Goal: Task Accomplishment & Management: Use online tool/utility

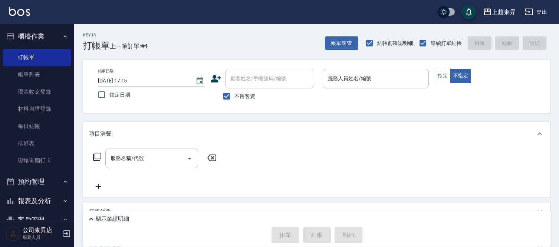
click at [112, 201] on div "項目消費 服務名稱/代號 服務名稱/代號 店販銷售 服務人員姓名/編號 服務人員姓名/編號 商品代號/名稱 商品代號/名稱 預收卡販賣 卡券名稱/代號 卡券名…" at bounding box center [316, 198] width 467 height 152
click at [117, 203] on div "店販銷售" at bounding box center [316, 212] width 467 height 18
click at [125, 226] on div "Key In 打帳單 上一筆訂單:#4 帳單速查 結帳前確認明細 連續打單結帳 掛單 結帳 明細 帳單日期 [DATE] 17:15 鎖定日期 顧客姓名/手機…" at bounding box center [316, 201] width 485 height 354
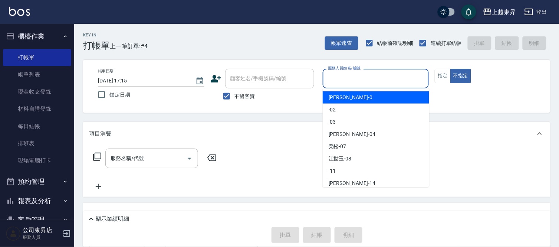
click at [348, 76] on input "服務人員姓名/編號" at bounding box center [376, 78] width 100 height 13
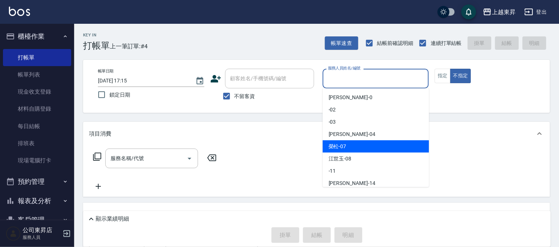
click at [341, 145] on span "[PERSON_NAME] -07" at bounding box center [338, 147] width 18 height 8
type input "[PERSON_NAME]-07"
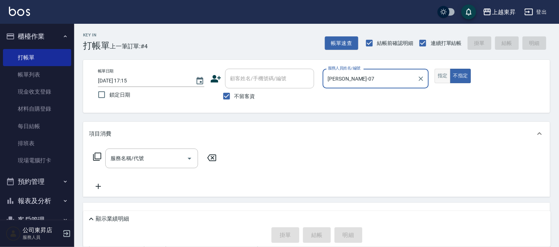
click at [442, 76] on button "指定" at bounding box center [443, 76] width 16 height 14
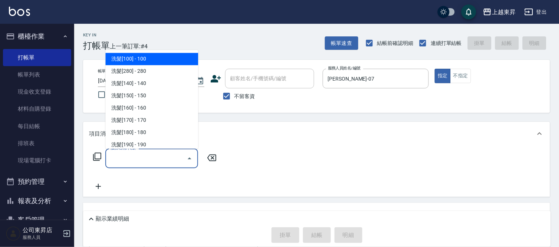
click at [143, 157] on input "服務名稱/代號" at bounding box center [146, 158] width 75 height 13
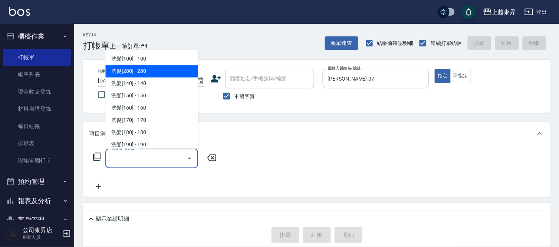
click at [159, 68] on span "洗髮[280] - 280" at bounding box center [151, 71] width 93 height 12
type input "洗髮[280](202)"
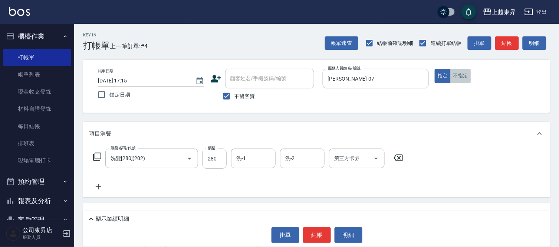
click at [461, 76] on button "不指定" at bounding box center [461, 76] width 21 height 14
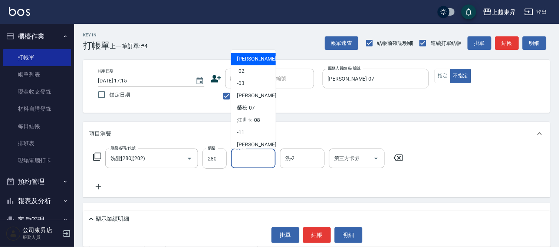
click at [253, 162] on input "洗-1" at bounding box center [254, 158] width 38 height 13
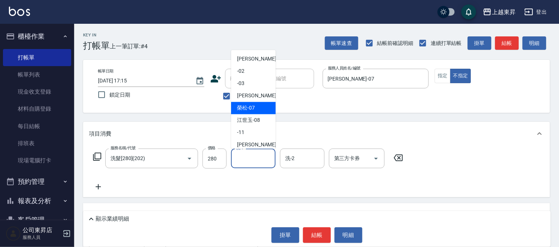
drag, startPoint x: 250, startPoint y: 107, endPoint x: 180, endPoint y: 117, distance: 70.5
click at [246, 108] on span "[PERSON_NAME] -07" at bounding box center [246, 108] width 18 height 8
type input "[PERSON_NAME]-07"
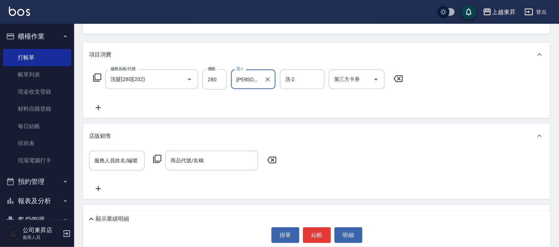
scroll to position [82, 0]
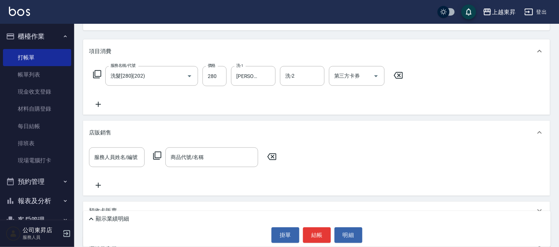
click at [98, 105] on icon at bounding box center [98, 104] width 5 height 5
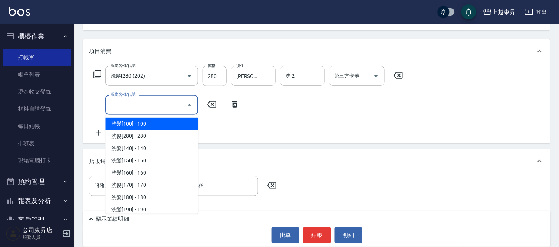
click at [123, 107] on input "服務名稱/代號" at bounding box center [146, 104] width 75 height 13
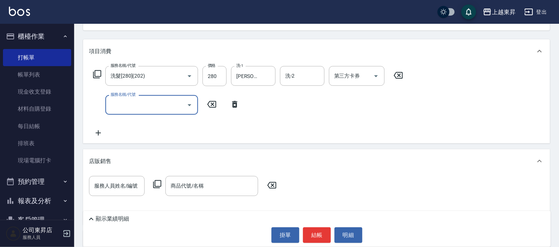
click at [122, 107] on input "服務名稱/代號" at bounding box center [146, 104] width 75 height 13
click at [121, 107] on input "服務名稱/代號" at bounding box center [146, 104] width 75 height 13
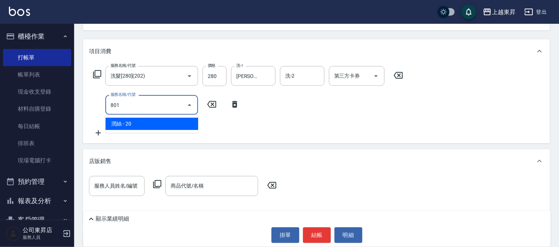
click at [168, 124] on span "潤絲 - 20" at bounding box center [151, 124] width 93 height 12
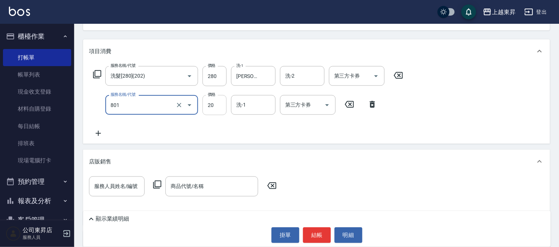
type input "潤絲(801)"
click at [207, 102] on input "20" at bounding box center [215, 105] width 24 height 20
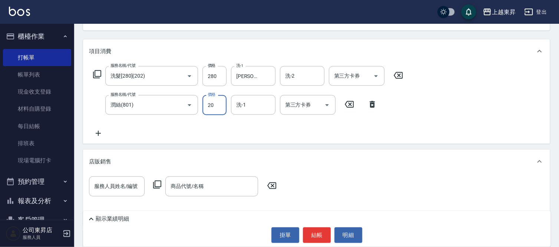
click at [207, 102] on input "20" at bounding box center [215, 105] width 24 height 20
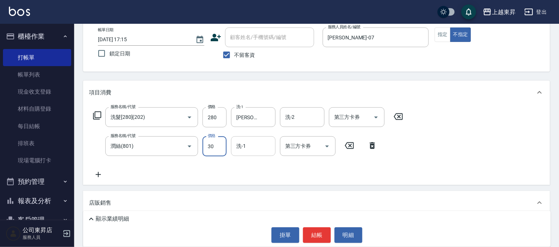
type input "30"
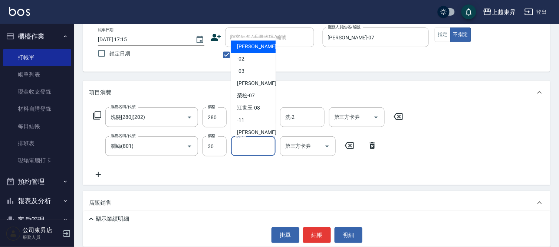
click at [256, 143] on input "洗-1" at bounding box center [254, 146] width 38 height 13
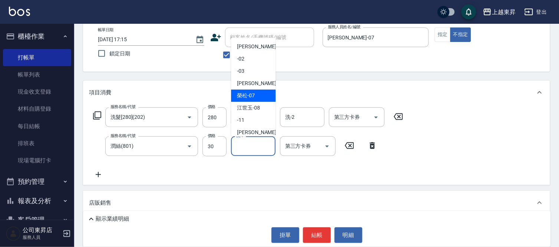
click at [242, 94] on span "[PERSON_NAME] -07" at bounding box center [246, 96] width 18 height 8
type input "[PERSON_NAME]-07"
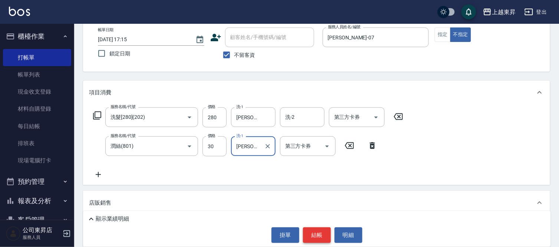
click at [320, 229] on button "結帳" at bounding box center [317, 235] width 28 height 16
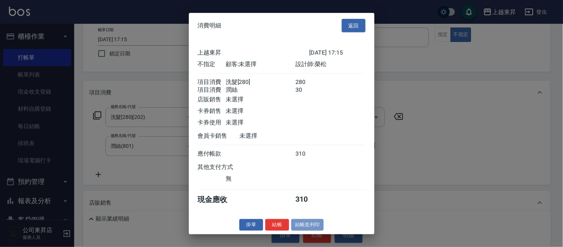
click at [320, 229] on button "結帳並列印" at bounding box center [307, 225] width 32 height 12
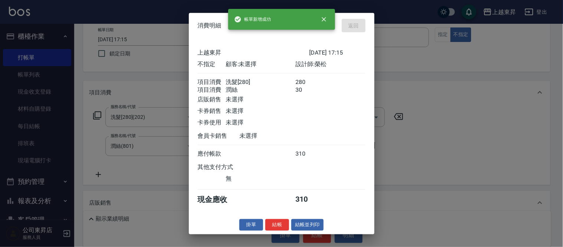
type input "[DATE] 18:02"
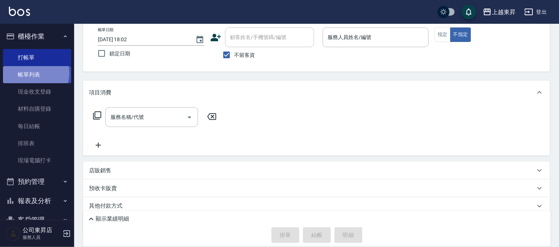
click at [34, 73] on link "帳單列表" at bounding box center [37, 74] width 68 height 17
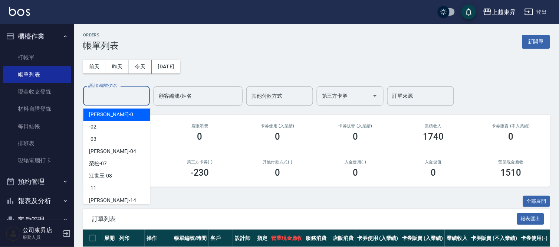
click at [105, 92] on input "設計師編號/姓名" at bounding box center [116, 95] width 60 height 13
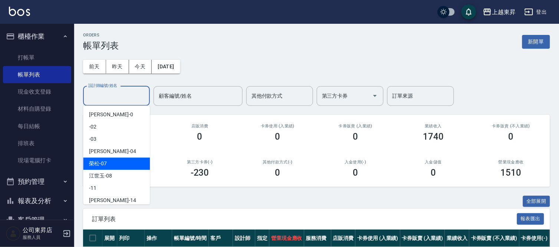
click at [92, 160] on span "[PERSON_NAME] -07" at bounding box center [98, 164] width 18 height 8
type input "[PERSON_NAME]-07"
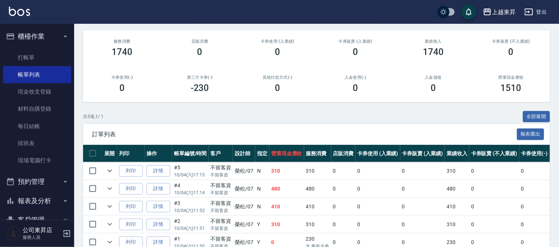
scroll to position [124, 0]
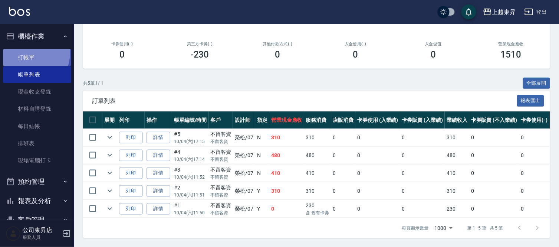
click at [20, 52] on link "打帳單" at bounding box center [37, 57] width 68 height 17
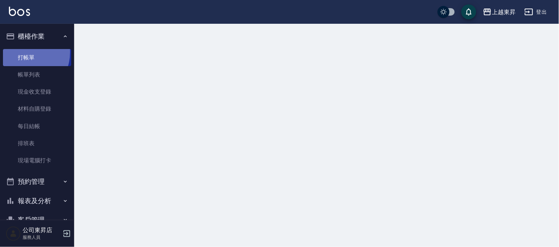
drag, startPoint x: 20, startPoint y: 52, endPoint x: 0, endPoint y: 47, distance: 21.1
click at [19, 51] on link "打帳單" at bounding box center [37, 57] width 68 height 17
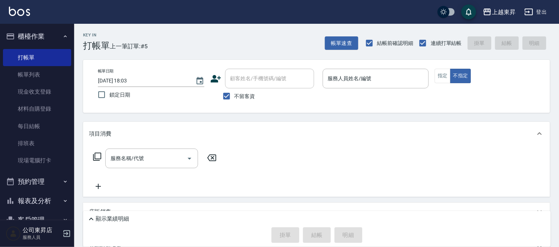
click at [240, 92] on span "不留客資" at bounding box center [245, 96] width 21 height 8
click at [235, 92] on input "不留客資" at bounding box center [227, 96] width 16 height 16
checkbox input "false"
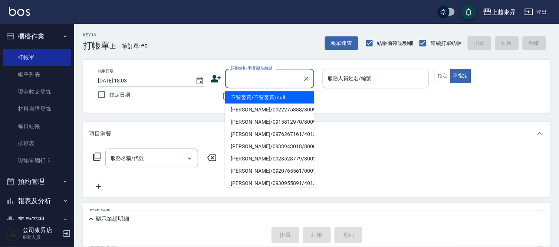
click at [241, 81] on input "顧客姓名/手機號碼/編號" at bounding box center [264, 78] width 71 height 13
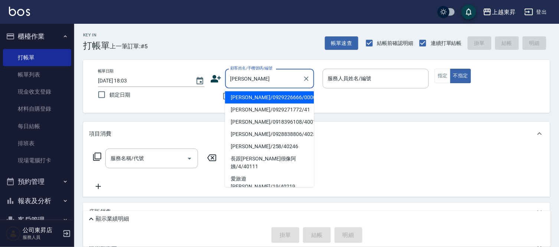
click at [275, 97] on li "[PERSON_NAME]/0929226666/00006" at bounding box center [269, 97] width 89 height 12
type input "[PERSON_NAME]/0929226666/00006"
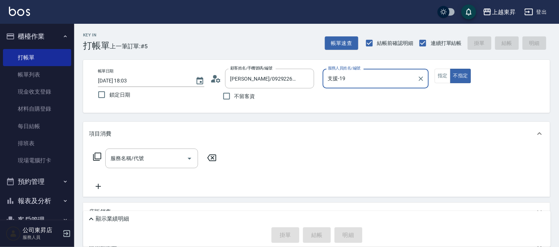
type input "支援-19"
click at [157, 163] on input "服務名稱/代號" at bounding box center [146, 158] width 75 height 13
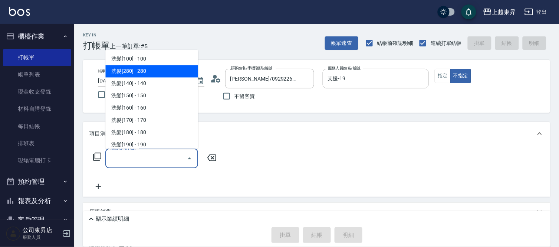
click at [160, 76] on span "洗髮[280] - 280" at bounding box center [151, 71] width 93 height 12
type input "洗髮[280](202)"
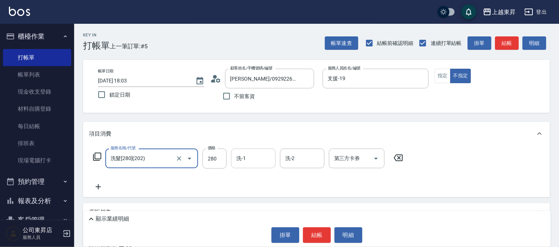
click at [240, 160] on input "洗-1" at bounding box center [254, 158] width 38 height 13
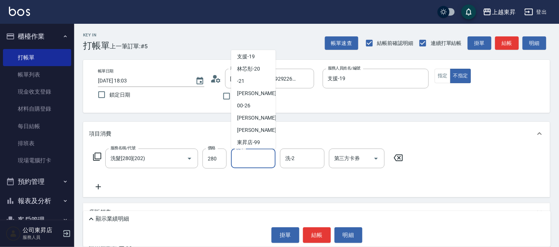
scroll to position [115, 0]
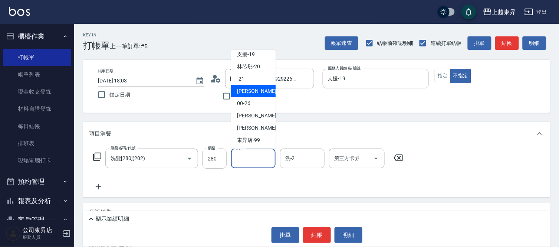
drag, startPoint x: 243, startPoint y: 94, endPoint x: 246, endPoint y: 98, distance: 5.3
click at [246, 98] on ul "[PERSON_NAME]-0 -02 -03 [PERSON_NAME]04 [PERSON_NAME] -07 [PERSON_NAME]-08 -11 …" at bounding box center [253, 99] width 45 height 99
click at [245, 91] on span "[PERSON_NAME]-22" at bounding box center [260, 91] width 47 height 8
type input "[PERSON_NAME]-22"
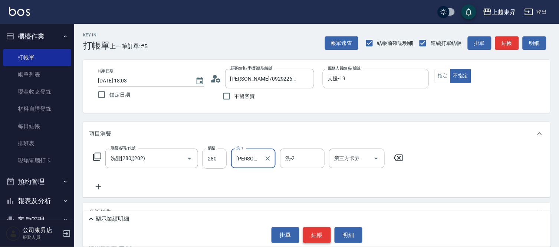
click at [316, 231] on button "結帳" at bounding box center [317, 235] width 28 height 16
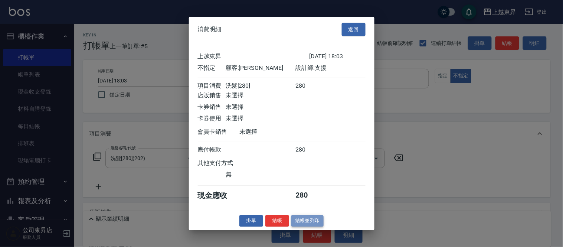
click at [300, 223] on button "結帳並列印" at bounding box center [307, 221] width 32 height 12
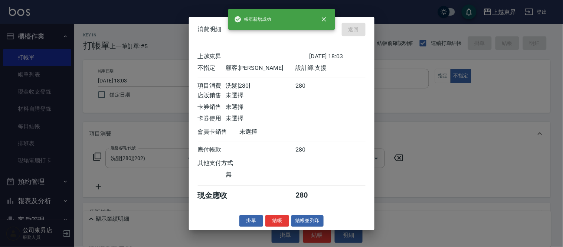
type input "[DATE] 18:12"
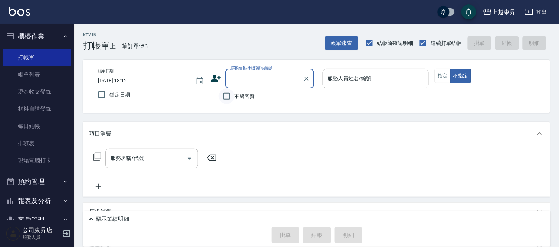
click at [229, 99] on input "不留客資" at bounding box center [227, 96] width 16 height 16
checkbox input "true"
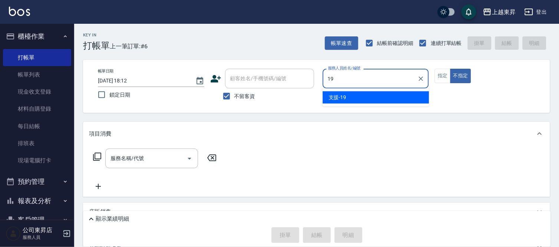
type input "支援-19"
type button "false"
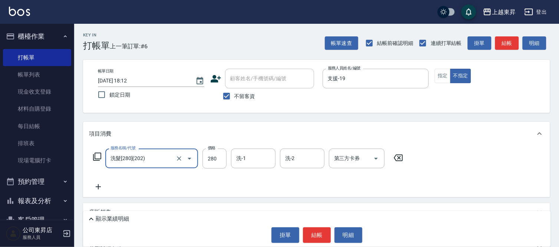
type input "洗髮[280](202)"
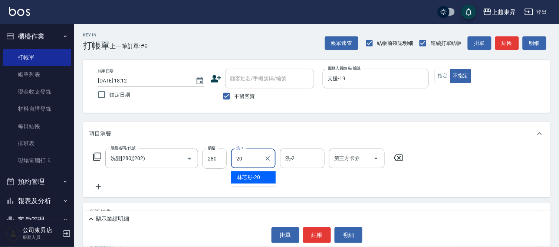
type input "2"
type input "[PERSON_NAME]-07"
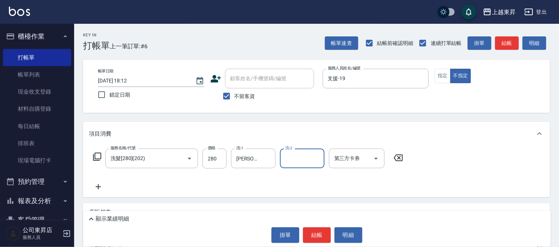
scroll to position [41, 0]
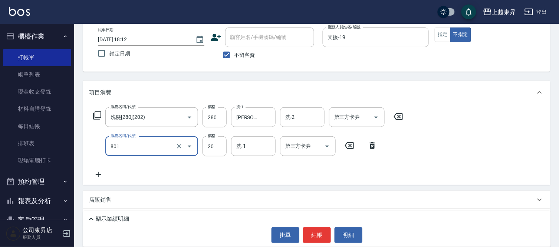
type input "潤絲(801)"
type input "30"
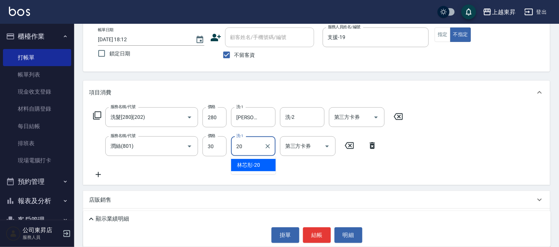
type input "林芯彤-20"
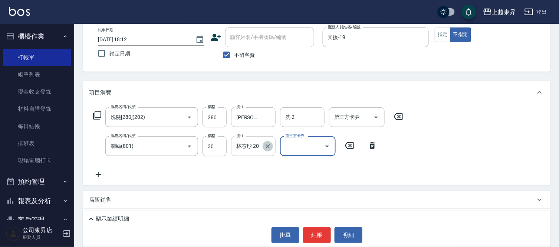
click at [267, 150] on button "Clear" at bounding box center [268, 146] width 10 height 10
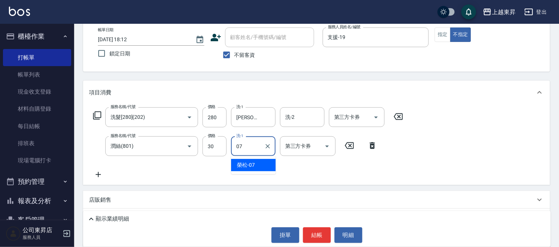
type input "[PERSON_NAME]-07"
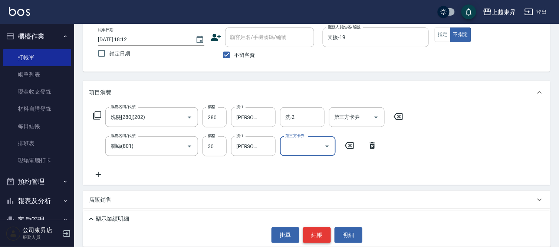
click at [319, 238] on button "結帳" at bounding box center [317, 235] width 28 height 16
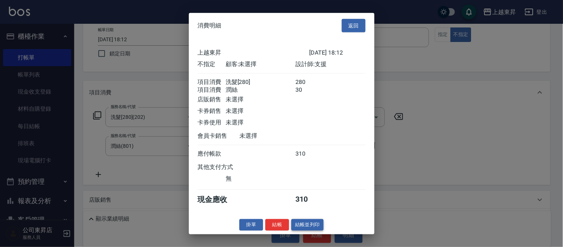
click at [303, 231] on button "結帳並列印" at bounding box center [307, 225] width 32 height 12
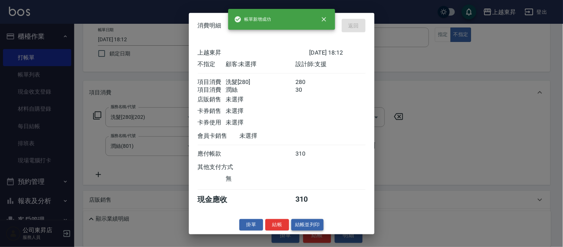
type input "[DATE] 18:29"
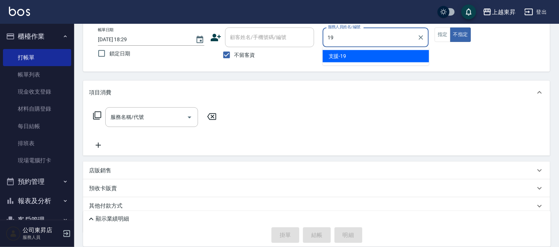
type input "支援-19"
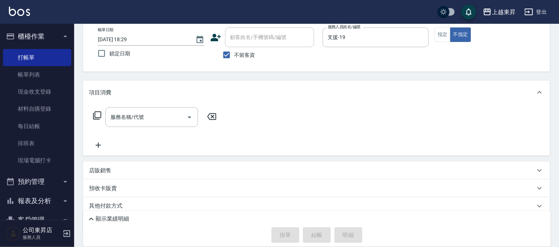
click at [488, 53] on div "帳單日期 [DATE] 18:29 鎖定日期 顧客姓名/手機號碼/編號 顧客姓名/手機號碼/編號 不留客資 服務人員姓名/編號 支援-19 服務人員姓名/編號…" at bounding box center [317, 44] width 450 height 35
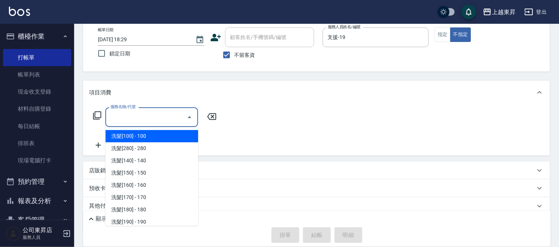
drag, startPoint x: 151, startPoint y: 118, endPoint x: 147, endPoint y: 116, distance: 4.5
click at [151, 118] on input "服務名稱/代號" at bounding box center [146, 117] width 75 height 13
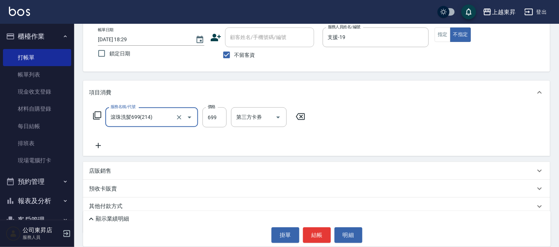
type input "滾珠洗髪699(214)"
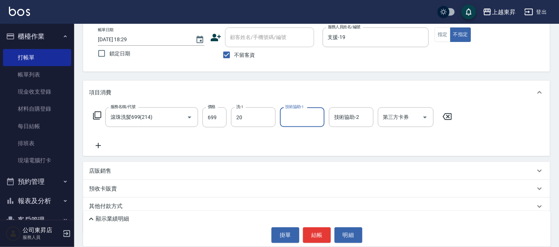
type input "林芯彤-20"
type input "[PERSON_NAME]04"
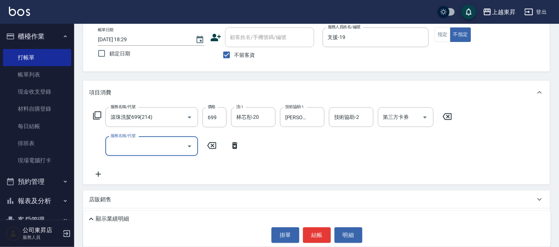
type input "8"
type input "[PERSON_NAME].玻酸.晶膜.水療(619)"
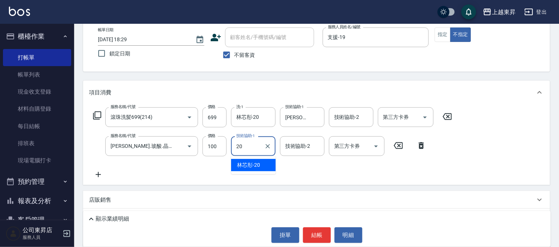
type input "林芯彤-20"
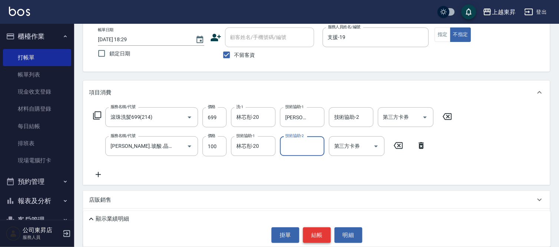
click at [321, 235] on button "結帳" at bounding box center [317, 235] width 28 height 16
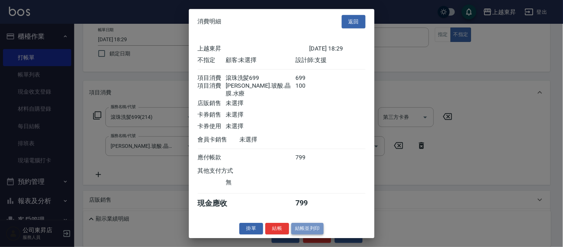
click at [310, 233] on button "結帳並列印" at bounding box center [307, 229] width 32 height 12
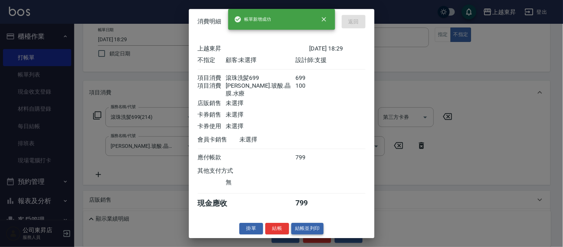
type input "[DATE] 18:30"
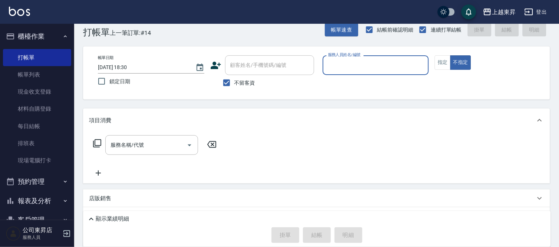
scroll to position [0, 0]
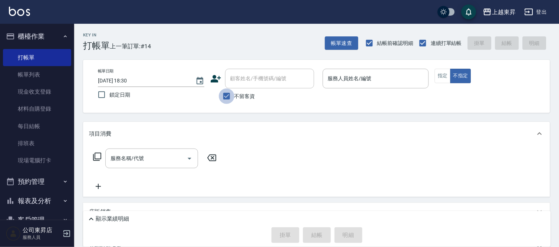
click at [226, 92] on input "不留客資" at bounding box center [227, 96] width 16 height 16
checkbox input "false"
click at [239, 77] on div "顧客姓名/手機號碼/編號 顧客姓名/手機號碼/編號" at bounding box center [269, 79] width 89 height 20
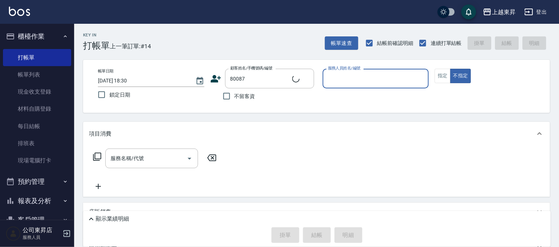
type input "[PERSON_NAME]/0975289115/80087"
type input "江世玉-08"
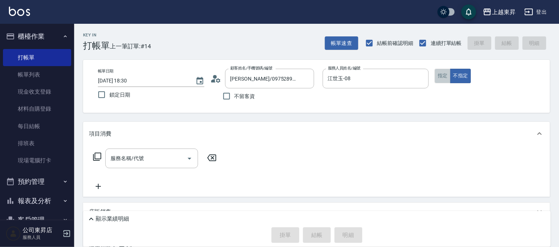
click at [447, 76] on button "指定" at bounding box center [443, 76] width 16 height 14
click at [127, 164] on input "服務名稱/代號" at bounding box center [146, 158] width 75 height 13
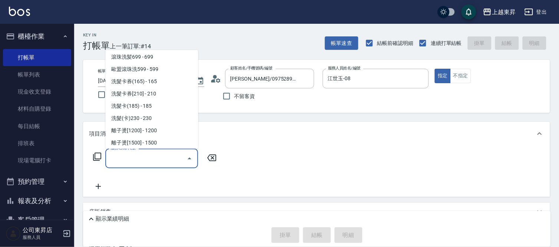
scroll to position [165, 0]
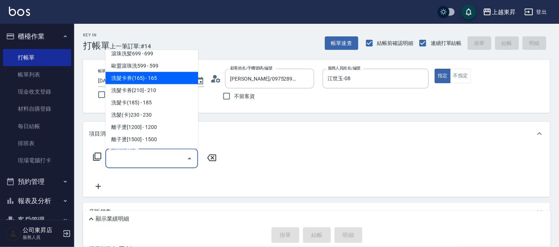
click at [166, 78] on span "洗髮卡券(165) - 165" at bounding box center [151, 78] width 93 height 12
type input "洗髮卡券(165)(220)"
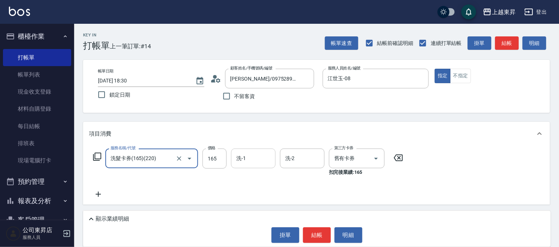
click at [249, 157] on input "洗-1" at bounding box center [254, 158] width 38 height 13
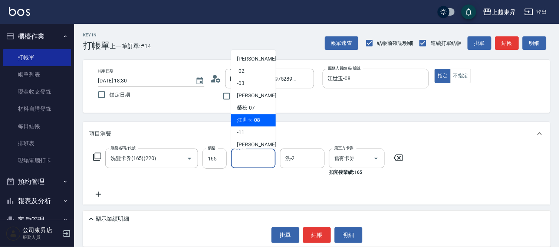
scroll to position [82, 0]
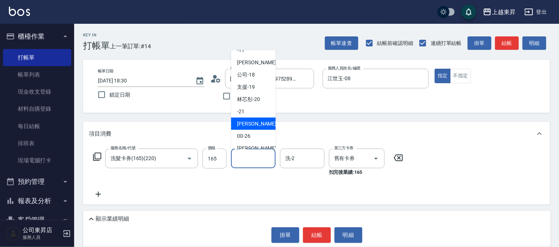
click at [254, 121] on span "[PERSON_NAME]-22" at bounding box center [260, 124] width 47 height 8
type input "[PERSON_NAME]-22"
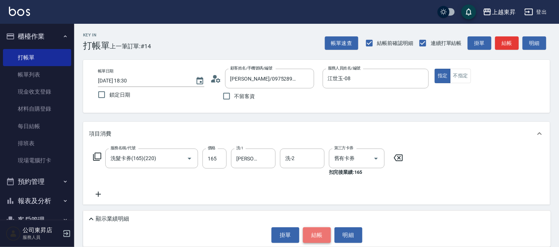
click at [319, 238] on button "結帳" at bounding box center [317, 235] width 28 height 16
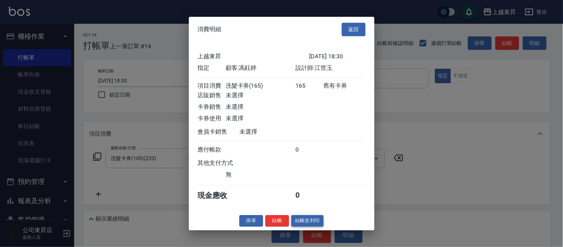
click at [313, 223] on button "結帳並列印" at bounding box center [307, 221] width 32 height 12
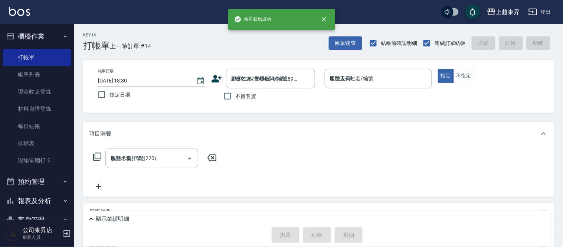
type input "[DATE] 18:54"
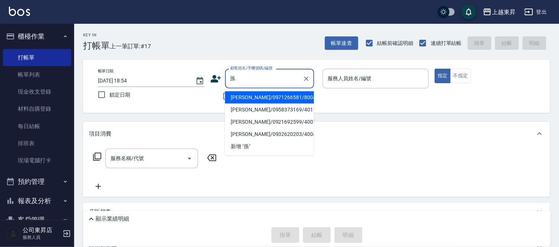
click at [259, 96] on li "[PERSON_NAME]/0971266581/80046" at bounding box center [269, 97] width 89 height 12
type input "[PERSON_NAME]/0971266581/80046"
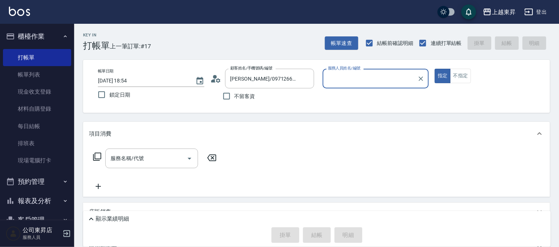
type input "江世玉-08"
click at [153, 160] on input "服務名稱/代號" at bounding box center [146, 158] width 75 height 13
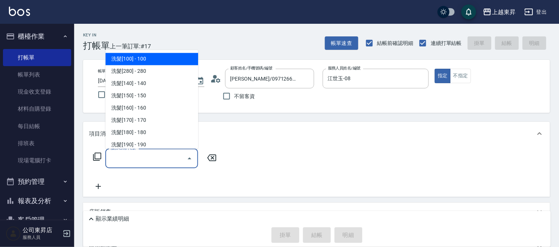
click at [150, 58] on span "洗髮[100] - 100" at bounding box center [151, 59] width 93 height 12
type input "洗髮[100](201)"
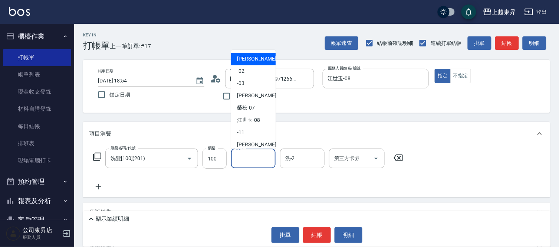
click at [252, 155] on input "洗-1" at bounding box center [254, 158] width 38 height 13
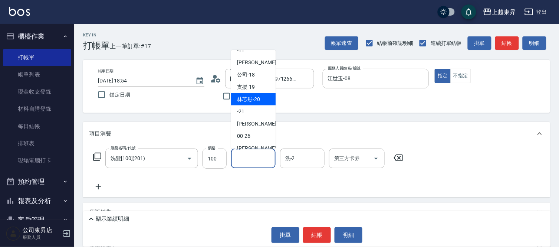
click at [246, 98] on span "林芯彤 -20" at bounding box center [248, 99] width 23 height 8
type input "林芯彤-20"
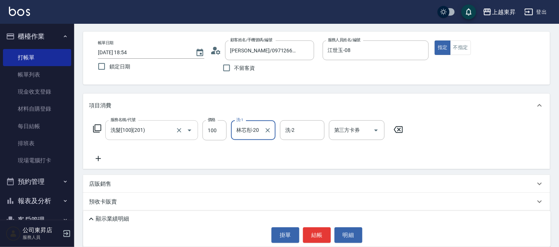
scroll to position [41, 0]
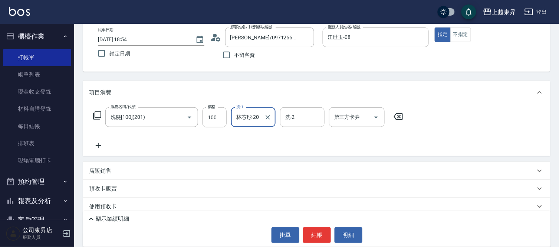
click at [95, 145] on icon at bounding box center [98, 145] width 19 height 9
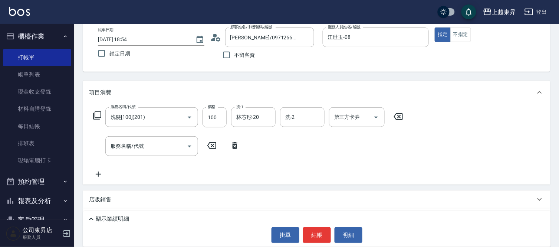
click at [96, 172] on icon at bounding box center [98, 174] width 19 height 9
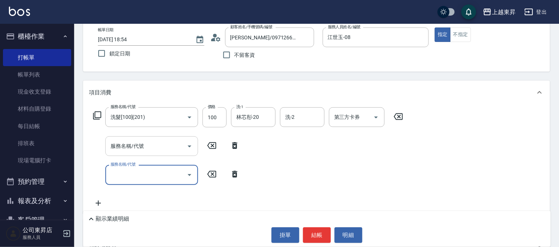
click at [116, 145] on div "服務名稱/代號 服務名稱/代號" at bounding box center [151, 146] width 93 height 20
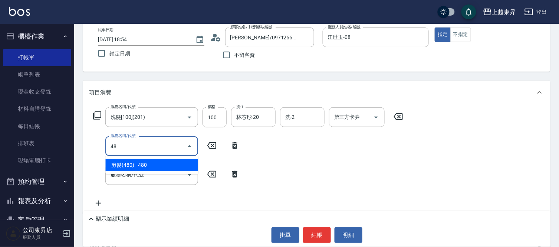
click at [150, 163] on span "剪髮(480) - 480" at bounding box center [151, 165] width 93 height 12
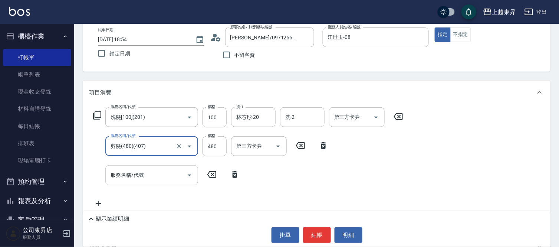
type input "剪髮(480)(407)"
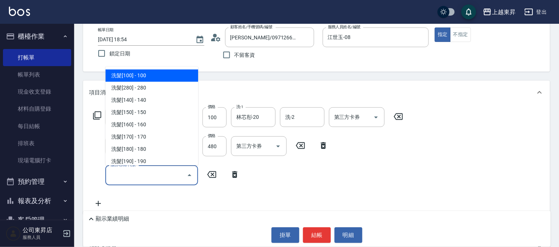
click at [117, 176] on input "服務名稱/代號" at bounding box center [146, 175] width 75 height 13
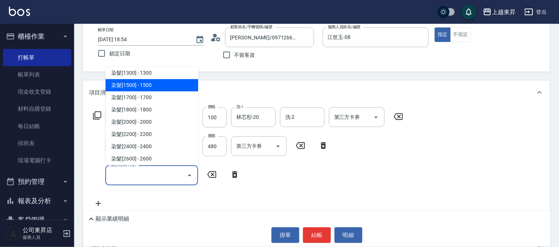
scroll to position [660, 0]
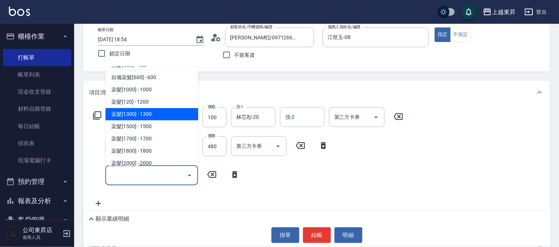
click at [151, 112] on span "染髮[1300] - 1300" at bounding box center [151, 114] width 93 height 12
type input "染髮[1300](504)"
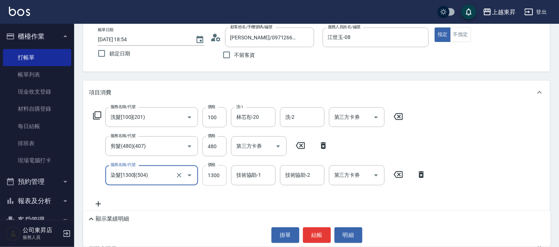
click at [211, 176] on input "1300" at bounding box center [215, 175] width 24 height 20
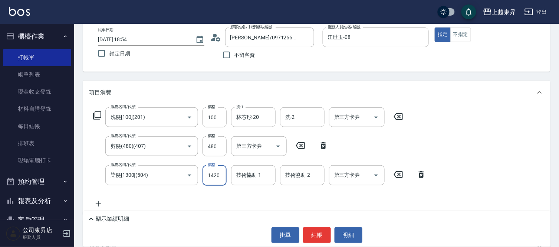
type input "1420"
click at [255, 174] on input "技術協助-1" at bounding box center [254, 175] width 38 height 13
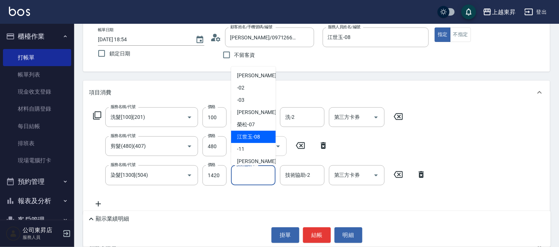
click at [258, 139] on span "[PERSON_NAME]-08" at bounding box center [248, 137] width 23 height 8
type input "江世玉-08"
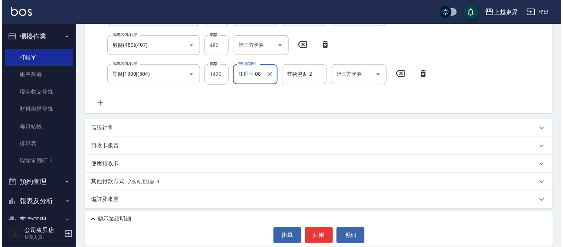
scroll to position [144, 0]
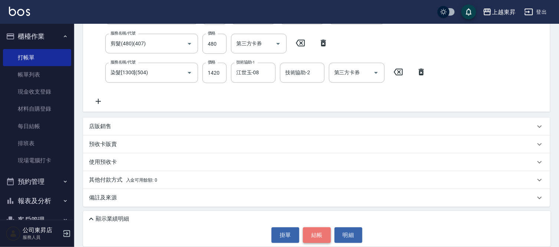
click at [313, 235] on button "結帳" at bounding box center [317, 235] width 28 height 16
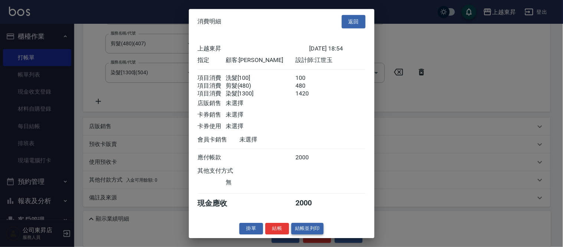
click at [317, 229] on button "結帳並列印" at bounding box center [307, 229] width 32 height 12
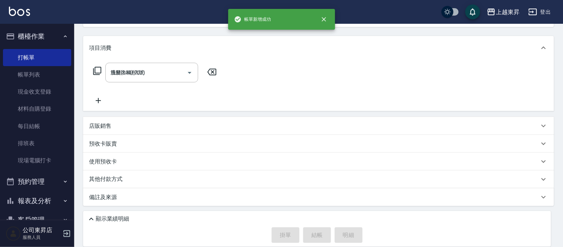
type input "[DATE] 18:57"
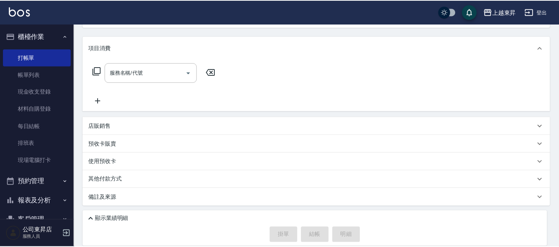
scroll to position [0, 0]
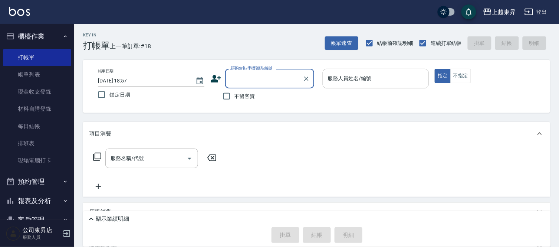
click at [240, 77] on input "顧客姓名/手機號碼/編號" at bounding box center [264, 78] width 71 height 13
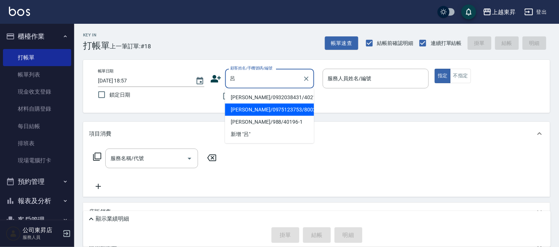
click at [252, 111] on li "[PERSON_NAME]/0975123753/80025" at bounding box center [269, 110] width 89 height 12
type input "[PERSON_NAME]/0975123753/80025"
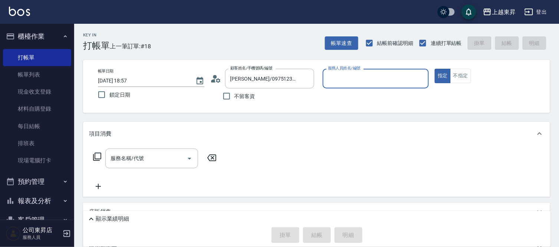
type input "江世玉-08"
click at [135, 164] on input "服務名稱/代號" at bounding box center [146, 158] width 75 height 13
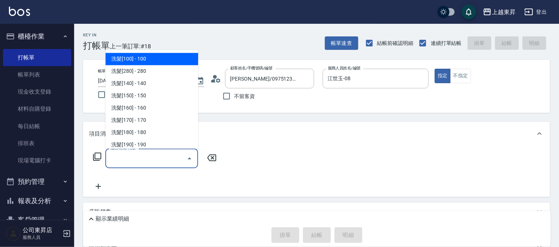
click at [139, 61] on span "洗髮[100] - 100" at bounding box center [151, 59] width 93 height 12
type input "洗髮[100](201)"
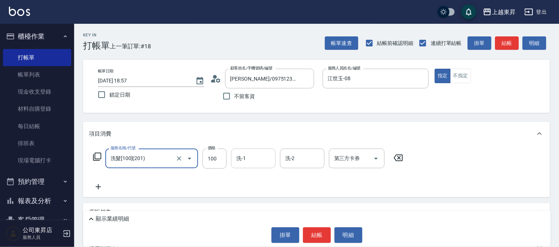
click at [257, 161] on input "洗-1" at bounding box center [254, 158] width 38 height 13
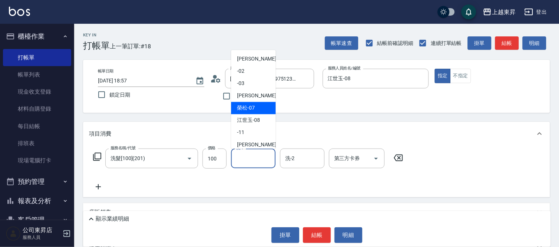
scroll to position [82, 0]
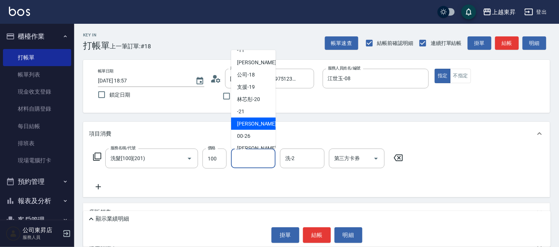
click at [255, 124] on span "[PERSON_NAME]-22" at bounding box center [260, 124] width 47 height 8
type input "[PERSON_NAME]-22"
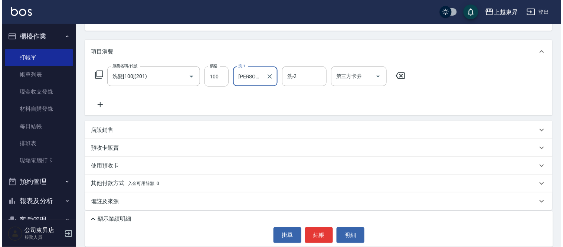
scroll to position [86, 0]
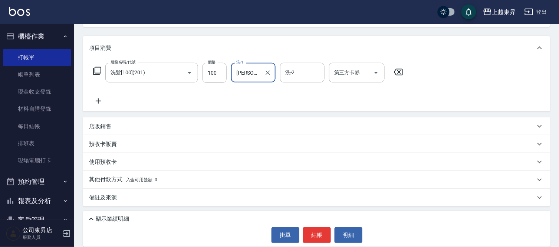
click at [97, 97] on icon at bounding box center [98, 101] width 19 height 9
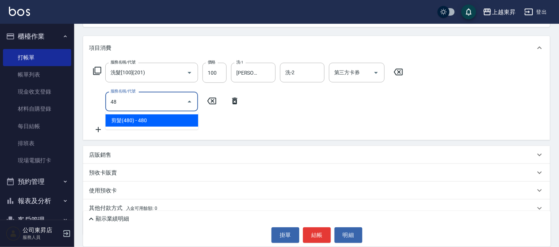
click at [161, 120] on span "剪髮(480) - 480" at bounding box center [151, 120] width 93 height 12
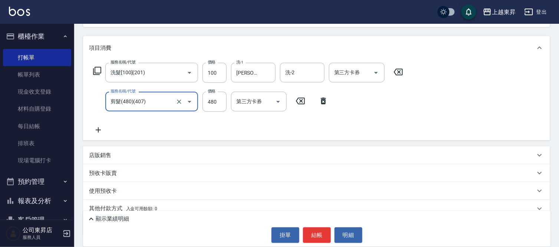
type input "剪髮(480)(407)"
click at [95, 128] on icon at bounding box center [98, 129] width 19 height 9
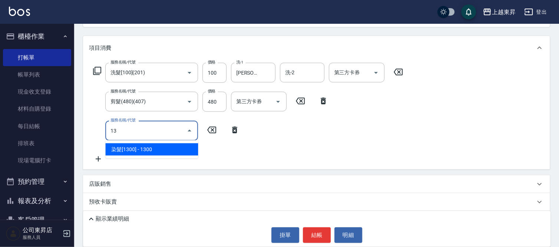
click at [138, 151] on span "染髮[1300] - 1300" at bounding box center [151, 149] width 93 height 12
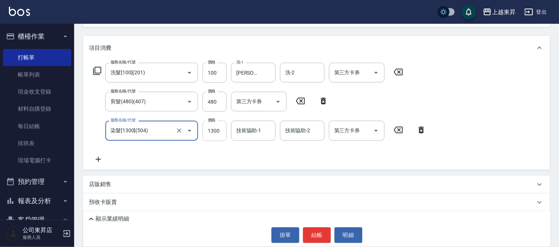
type input "染髮[1300](504)"
click at [217, 127] on input "1300" at bounding box center [215, 131] width 24 height 20
type input "1420"
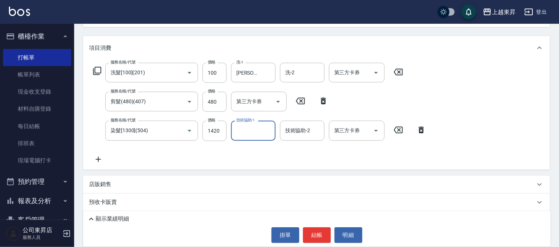
click at [246, 130] on input "技術協助-1" at bounding box center [254, 130] width 38 height 13
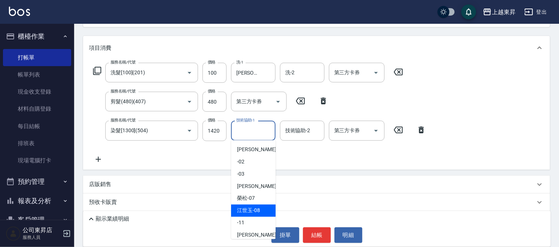
click at [255, 208] on span "[PERSON_NAME]-08" at bounding box center [248, 211] width 23 height 8
type input "江世玉-08"
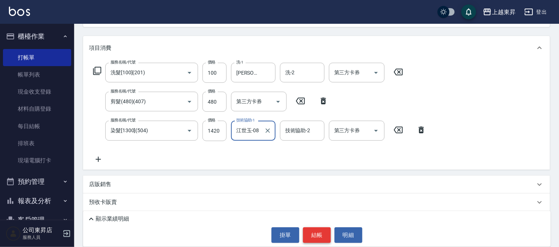
drag, startPoint x: 318, startPoint y: 235, endPoint x: 321, endPoint y: 236, distance: 3.7
click at [318, 236] on button "結帳" at bounding box center [317, 235] width 28 height 16
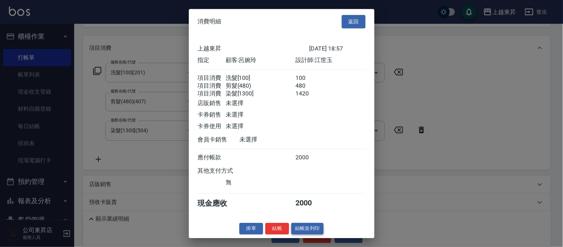
click at [308, 230] on button "結帳並列印" at bounding box center [307, 229] width 32 height 12
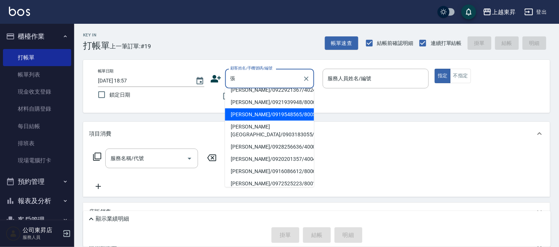
scroll to position [164, 0]
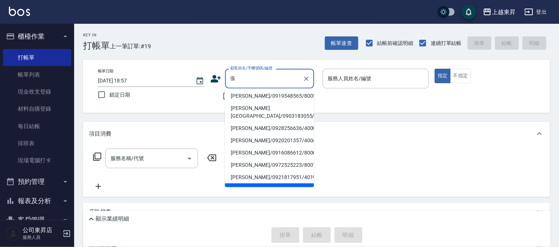
click at [253, 29] on li "[PERSON_NAME]/0983105758-1/40113-1" at bounding box center [269, 19] width 89 height 20
type input "[PERSON_NAME]/0983105758-1/40113-1"
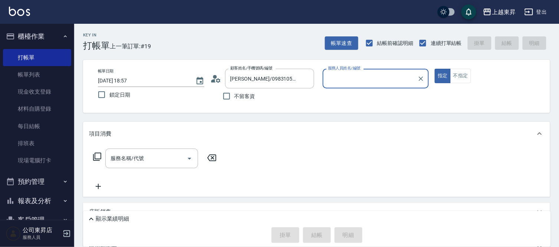
type input "[PERSON_NAME]04"
click at [239, 81] on input "[PERSON_NAME]/0983105758-1/40113-1" at bounding box center [264, 78] width 71 height 13
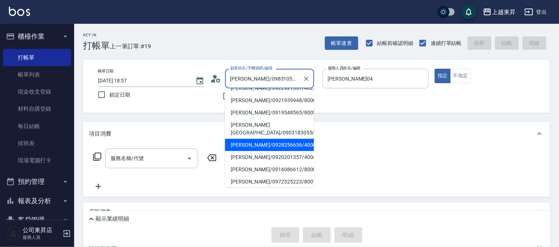
scroll to position [151, 0]
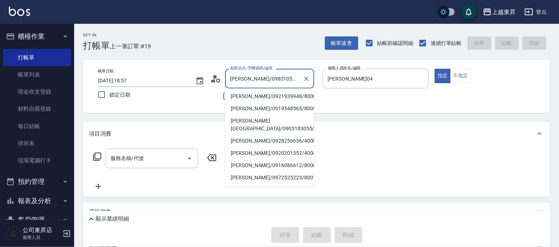
click at [254, 196] on li "[PERSON_NAME]/0928824478/80024" at bounding box center [269, 202] width 89 height 12
type input "[PERSON_NAME]/0928824478/80024"
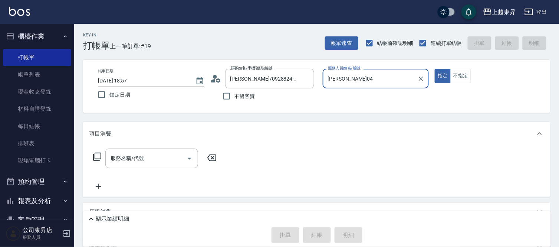
type input "江世玉-08"
click at [128, 160] on div "服務名稱/代號 服務名稱/代號" at bounding box center [151, 158] width 93 height 20
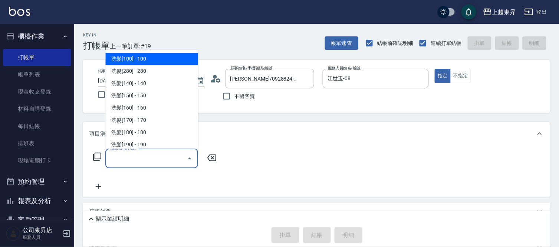
click at [158, 60] on span "洗髮[100] - 100" at bounding box center [151, 59] width 93 height 12
type input "洗髮[100](201)"
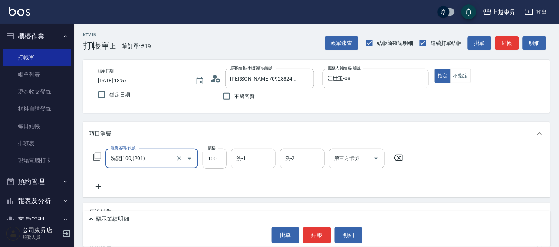
click at [244, 161] on div "洗-1 洗-1" at bounding box center [253, 158] width 45 height 20
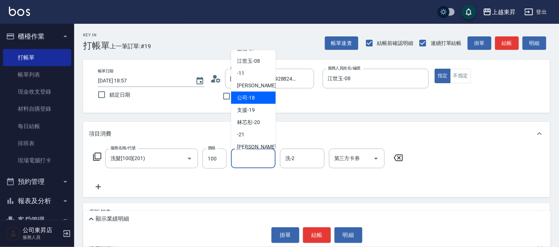
scroll to position [73, 0]
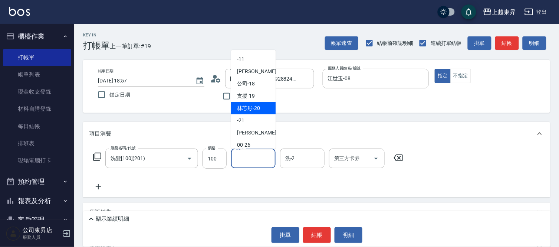
click at [259, 107] on span "林芯彤 -20" at bounding box center [248, 108] width 23 height 8
type input "林芯彤-20"
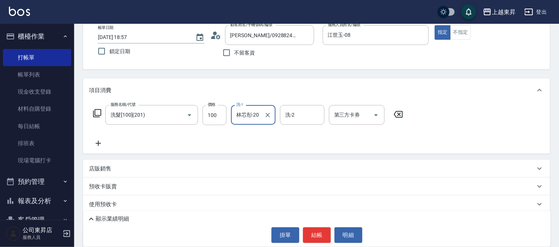
scroll to position [82, 0]
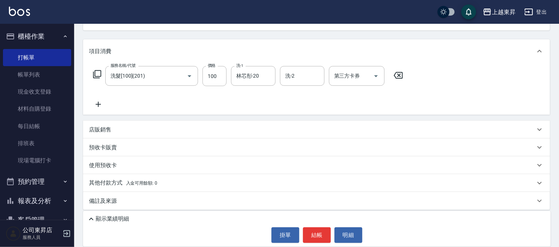
click at [97, 102] on icon at bounding box center [98, 104] width 19 height 9
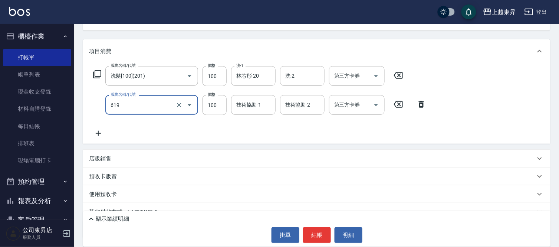
type input "[PERSON_NAME].玻酸.晶膜.水療(619)"
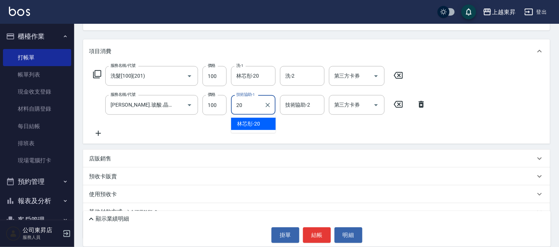
type input "林芯彤-20"
click at [97, 132] on icon at bounding box center [98, 133] width 19 height 9
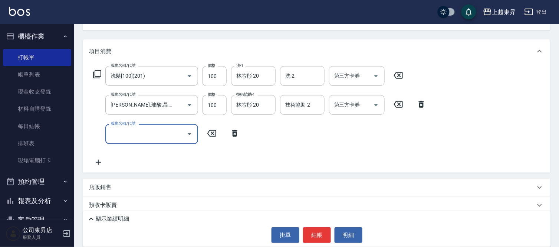
click at [126, 137] on input "服務名稱/代號" at bounding box center [146, 133] width 75 height 13
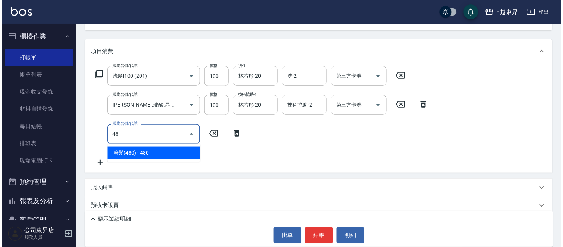
scroll to position [0, 0]
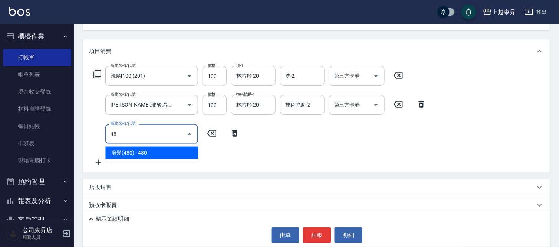
click at [163, 156] on span "剪髮(480) - 480" at bounding box center [151, 153] width 93 height 12
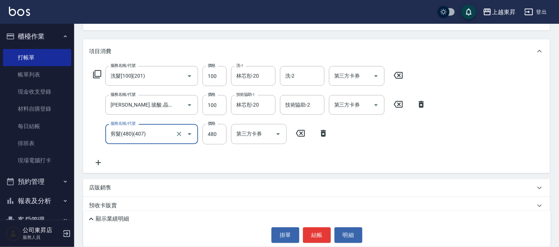
type input "剪髮(480)(407)"
click at [97, 158] on icon at bounding box center [98, 162] width 19 height 9
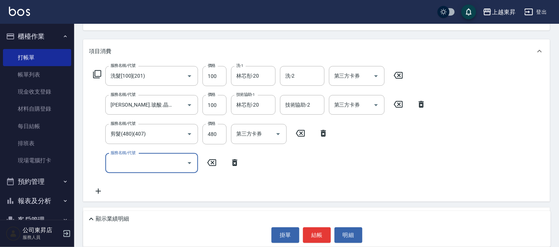
click at [130, 164] on input "服務名稱/代號" at bounding box center [146, 163] width 75 height 13
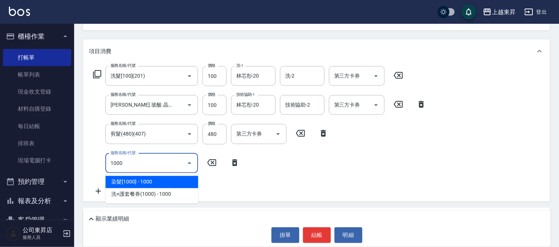
click at [128, 181] on span "染髮[1000] - 1000" at bounding box center [151, 182] width 93 height 12
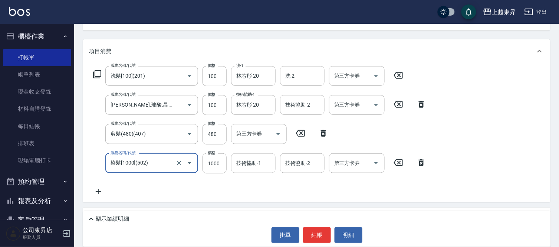
type input "染髮[1000](502)"
click at [251, 162] on div "技術協助-1 技術協助-1" at bounding box center [253, 163] width 45 height 20
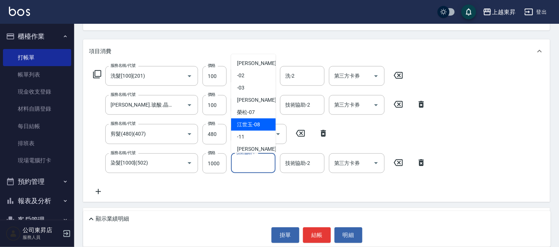
click at [249, 121] on span "[PERSON_NAME]-08" at bounding box center [248, 125] width 23 height 8
type input "江世玉-08"
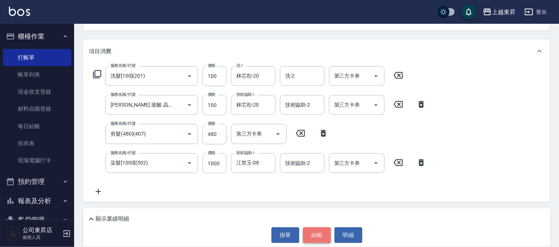
click at [316, 236] on button "結帳" at bounding box center [317, 235] width 28 height 16
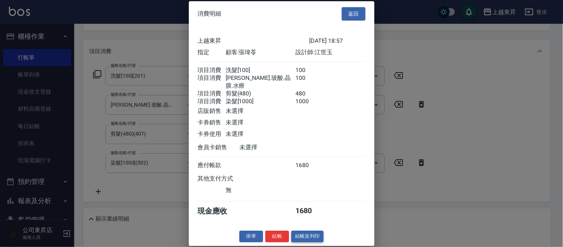
click at [303, 237] on button "結帳並列印" at bounding box center [307, 237] width 32 height 12
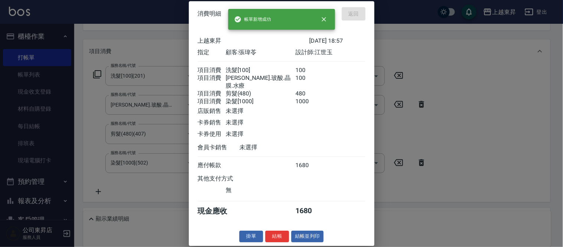
type input "[DATE] 18:59"
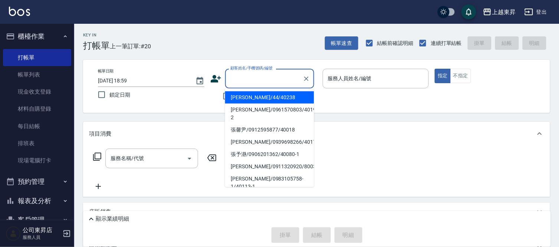
click at [242, 77] on input "顧客姓名/手機號碼/編號" at bounding box center [264, 78] width 71 height 13
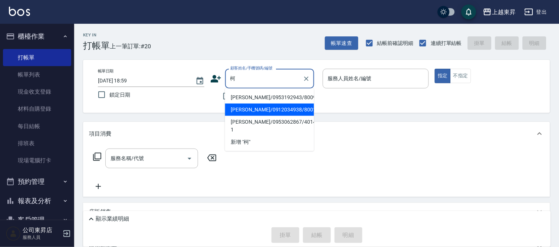
click at [247, 112] on li "[PERSON_NAME]/0912034938/80016" at bounding box center [269, 110] width 89 height 12
type input "[PERSON_NAME]/0912034938/80016"
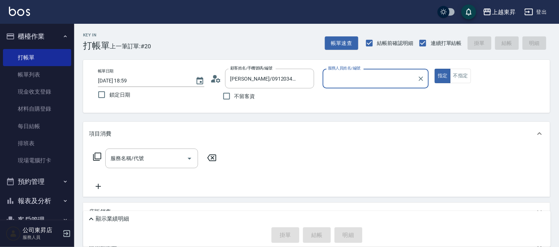
type input "江世玉-08"
click at [142, 160] on div "服務名稱/代號 服務名稱/代號" at bounding box center [151, 158] width 93 height 20
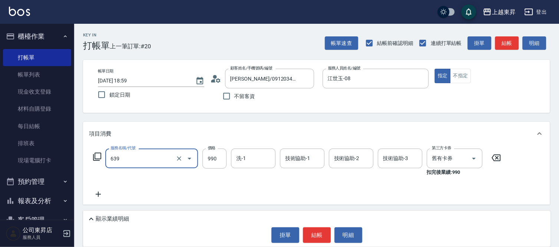
type input "(芙)蘆薈髮膜套卡(自材)(639)"
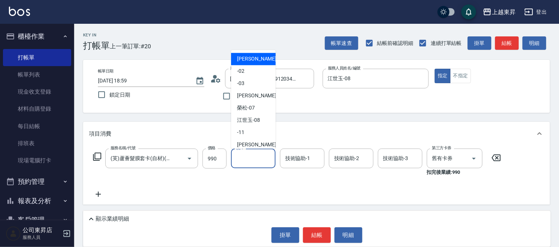
click at [254, 161] on input "洗-1" at bounding box center [254, 158] width 38 height 13
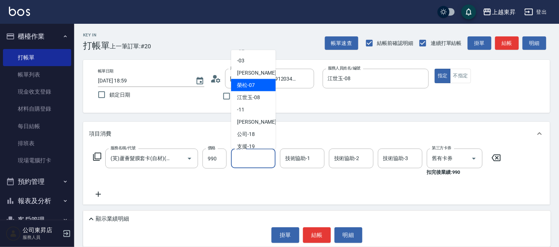
scroll to position [82, 0]
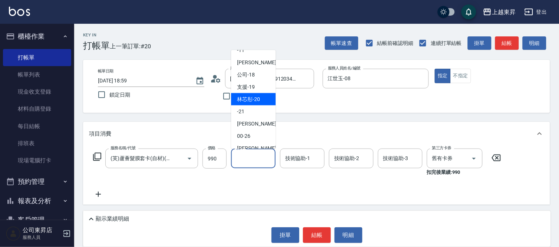
click at [251, 98] on span "林芯彤 -20" at bounding box center [248, 99] width 23 height 8
type input "林芯彤-20"
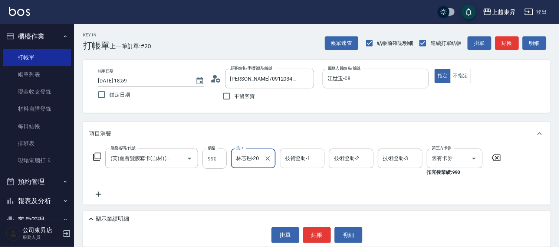
click at [309, 161] on div "技術協助-1 技術協助-1" at bounding box center [302, 158] width 45 height 20
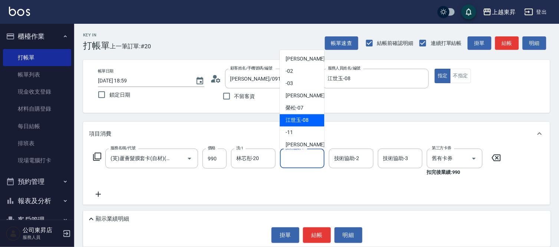
click at [299, 120] on span "[PERSON_NAME]-08" at bounding box center [297, 121] width 23 height 8
type input "江世玉-08"
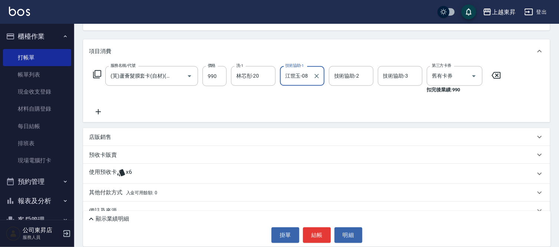
click at [99, 111] on icon at bounding box center [98, 111] width 19 height 9
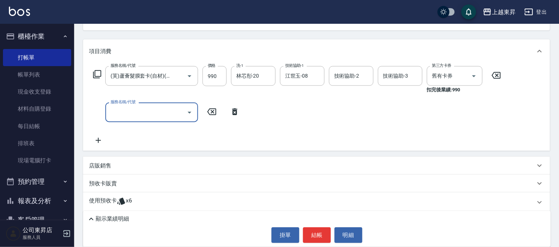
scroll to position [0, 0]
click at [188, 112] on icon "Open" at bounding box center [190, 113] width 4 height 2
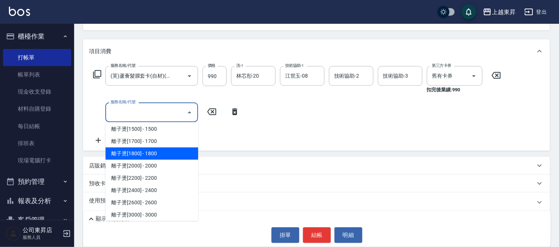
scroll to position [206, 0]
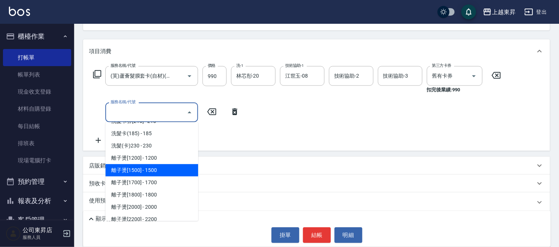
click at [155, 166] on span "離子燙[1500] - 1500" at bounding box center [151, 170] width 93 height 12
type input "離子燙[1500](302)"
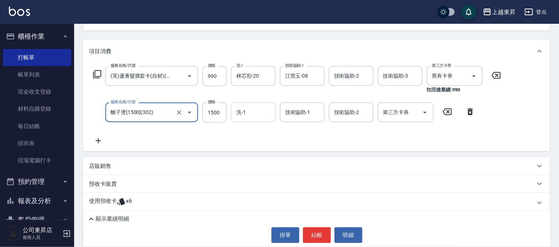
click at [249, 114] on input "洗-1" at bounding box center [254, 112] width 38 height 13
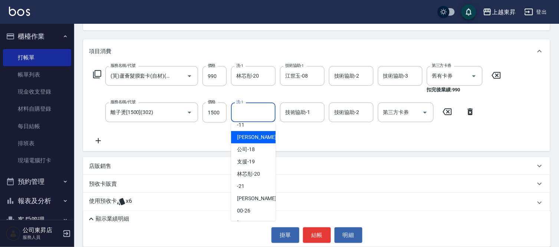
scroll to position [82, 0]
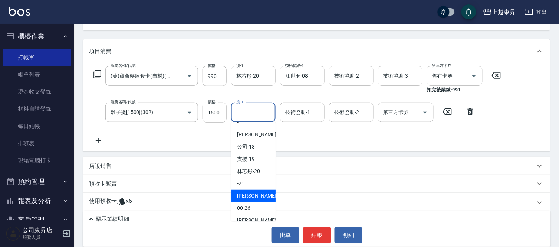
click at [253, 199] on span "[PERSON_NAME]-22" at bounding box center [260, 196] width 47 height 8
type input "[PERSON_NAME]-22"
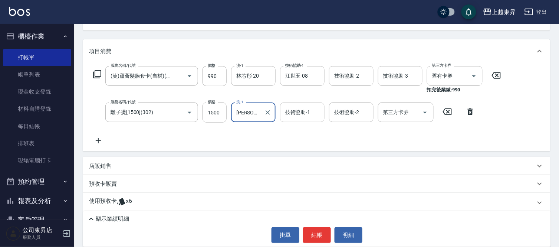
click at [304, 108] on input "技術協助-1" at bounding box center [303, 112] width 38 height 13
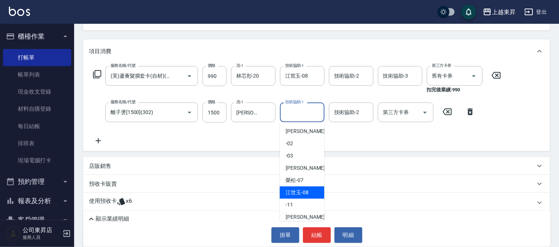
click at [303, 190] on span "[PERSON_NAME]-08" at bounding box center [297, 193] width 23 height 8
type input "江世玉-08"
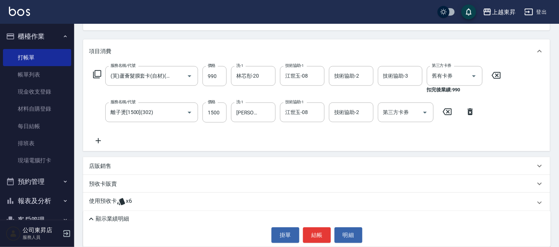
click at [99, 141] on icon at bounding box center [98, 140] width 19 height 9
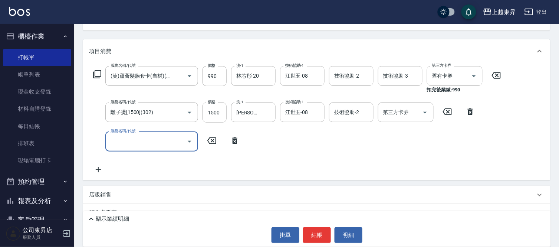
scroll to position [0, 0]
click at [124, 145] on input "服務名稱/代號" at bounding box center [146, 141] width 75 height 13
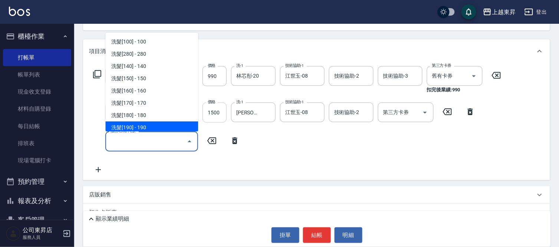
click at [218, 112] on input "1500" at bounding box center [215, 112] width 24 height 20
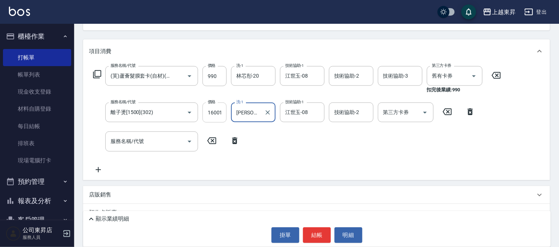
click at [223, 112] on input "16001500" at bounding box center [215, 112] width 24 height 20
type input "1500"
click at [142, 138] on div "服務名稱/代號 服務名稱/代號" at bounding box center [151, 141] width 93 height 20
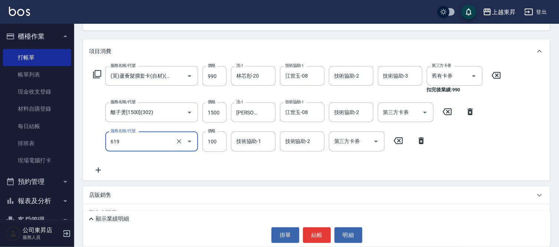
type input "[PERSON_NAME].玻酸.晶膜.水療(619)"
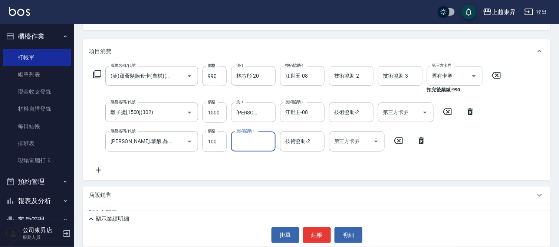
click at [254, 145] on input "技術協助-1" at bounding box center [254, 141] width 38 height 13
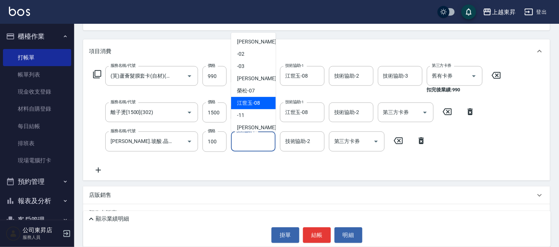
click at [254, 98] on div "[PERSON_NAME]-08" at bounding box center [253, 103] width 45 height 12
type input "江世玉-08"
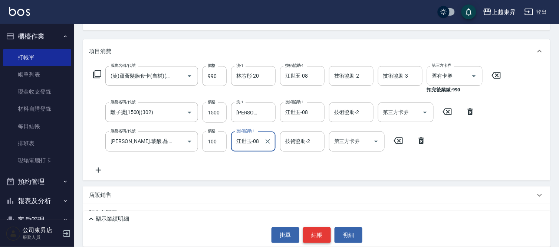
click at [323, 234] on button "結帳" at bounding box center [317, 235] width 28 height 16
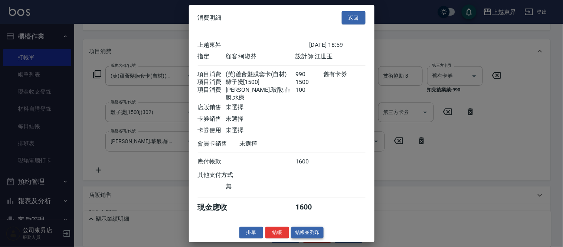
click at [318, 234] on button "結帳並列印" at bounding box center [307, 233] width 32 height 12
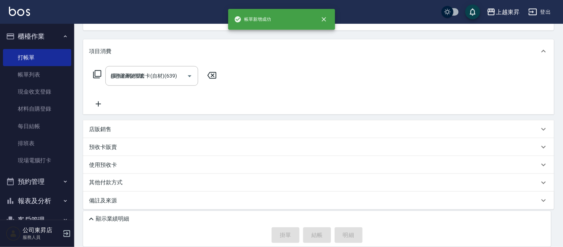
type input "[DATE] 19:00"
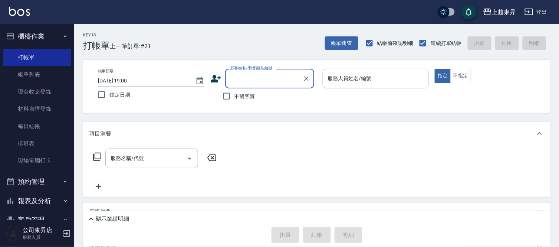
click at [238, 77] on input "顧客姓名/手機號碼/編號" at bounding box center [264, 78] width 71 height 13
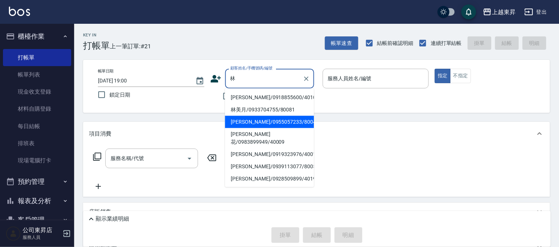
click at [241, 122] on li "[PERSON_NAME]/0955057233/80042" at bounding box center [269, 122] width 89 height 12
type input "[PERSON_NAME]/0955057233/80042"
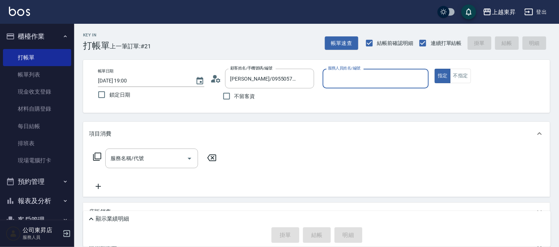
type input "江世玉-08"
click at [151, 159] on input "服務名稱/代號" at bounding box center [146, 158] width 75 height 13
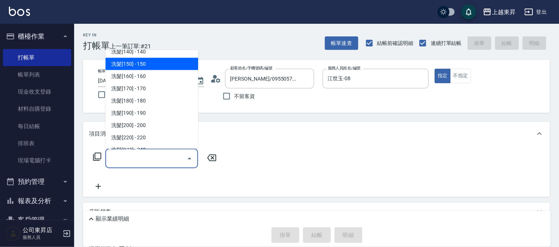
scroll to position [82, 0]
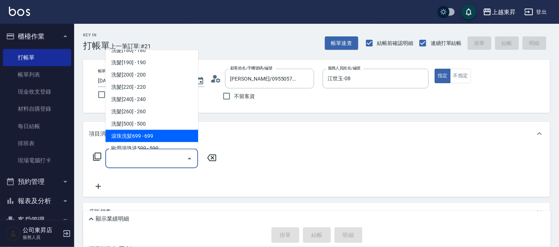
click at [154, 133] on span "滾珠洗髪699 - 699" at bounding box center [151, 136] width 93 height 12
type input "滾珠洗髪699(214)"
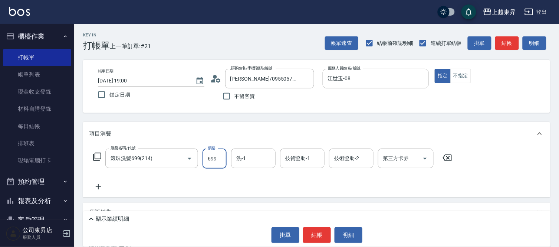
click at [213, 160] on input "699" at bounding box center [215, 158] width 24 height 20
type input "700"
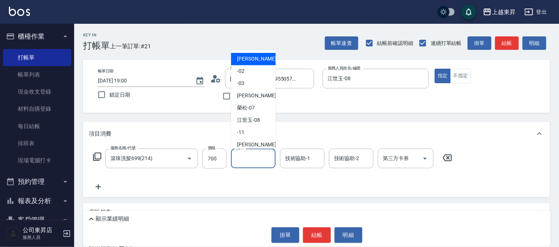
click at [248, 164] on input "洗-1" at bounding box center [254, 158] width 38 height 13
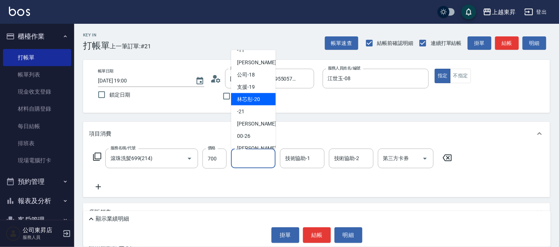
click at [254, 97] on span "林芯彤 -20" at bounding box center [248, 99] width 23 height 8
type input "林芯彤-20"
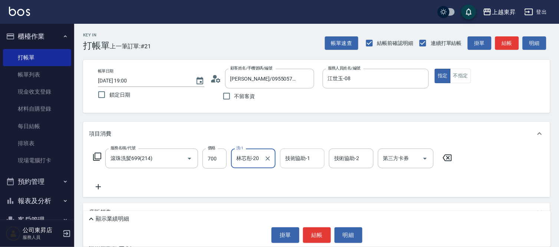
click at [295, 158] on div "技術協助-1 技術協助-1" at bounding box center [302, 158] width 45 height 20
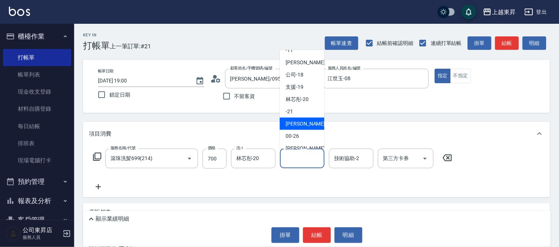
click at [298, 122] on span "[PERSON_NAME]-22" at bounding box center [309, 124] width 47 height 8
type input "[PERSON_NAME]-22"
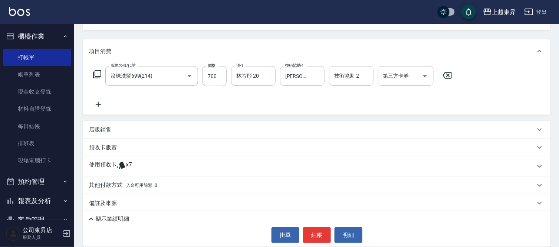
click at [100, 102] on icon at bounding box center [98, 104] width 19 height 9
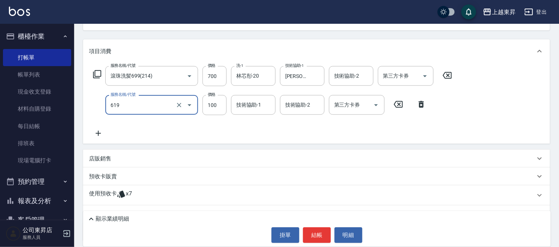
type input "[PERSON_NAME].玻酸.晶膜.水療(619)"
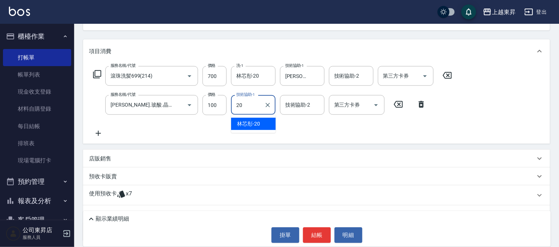
type input "林芯彤-20"
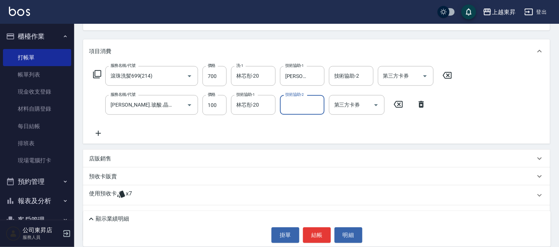
click at [98, 133] on icon at bounding box center [98, 133] width 5 height 5
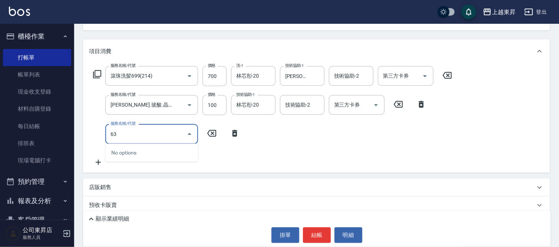
type input "639"
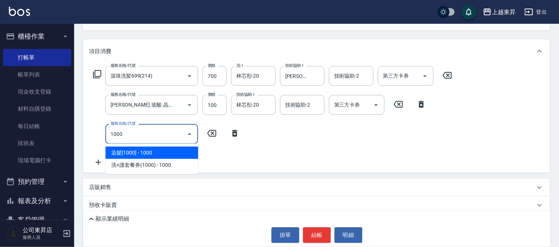
click at [140, 150] on span "染髮[1000] - 1000" at bounding box center [151, 153] width 93 height 12
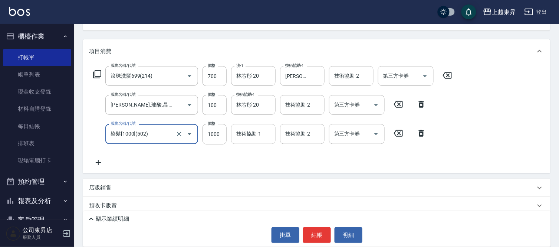
type input "染髮[1000](502)"
click at [249, 135] on div "技術協助-1 技術協助-1" at bounding box center [253, 134] width 45 height 20
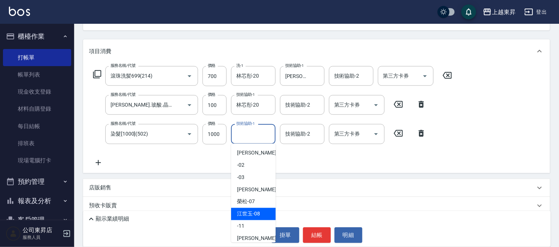
click at [254, 212] on span "[PERSON_NAME]-08" at bounding box center [248, 214] width 23 height 8
type input "江世玉-08"
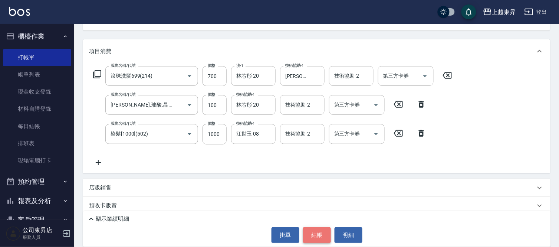
click at [316, 241] on button "結帳" at bounding box center [317, 235] width 28 height 16
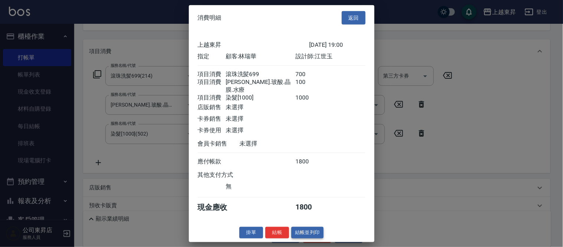
click at [306, 232] on button "結帳並列印" at bounding box center [307, 233] width 32 height 12
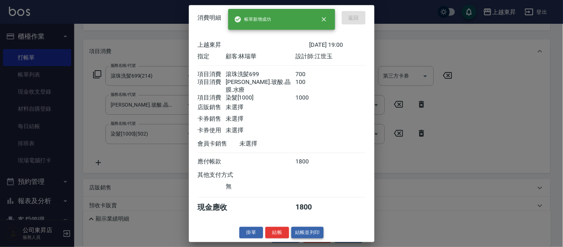
type input "[DATE] 19:02"
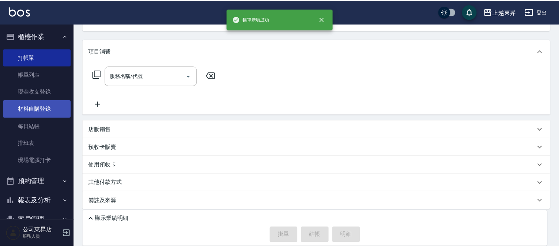
scroll to position [72, 0]
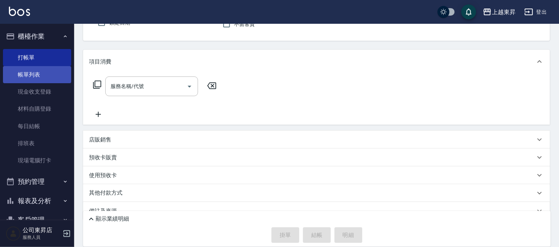
click at [34, 76] on link "帳單列表" at bounding box center [37, 74] width 68 height 17
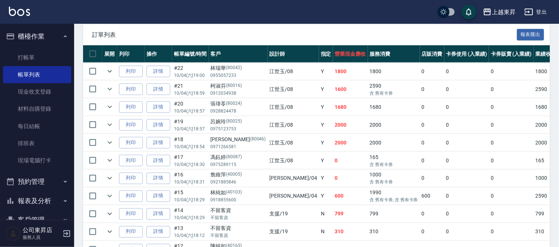
scroll to position [165, 0]
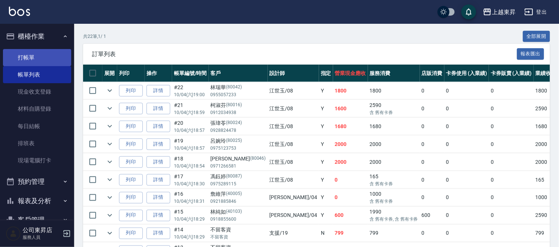
click at [42, 53] on link "打帳單" at bounding box center [37, 57] width 68 height 17
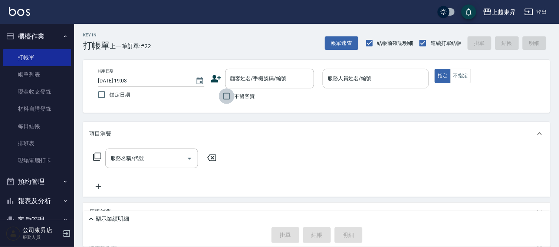
click at [228, 94] on input "不留客資" at bounding box center [227, 96] width 16 height 16
checkbox input "true"
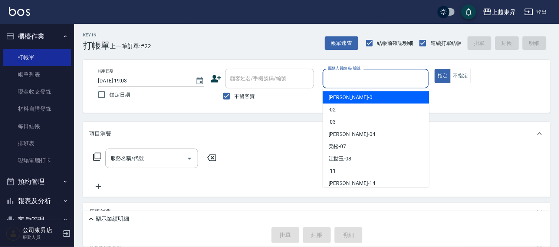
click at [331, 79] on input "服務人員姓名/編號" at bounding box center [376, 78] width 100 height 13
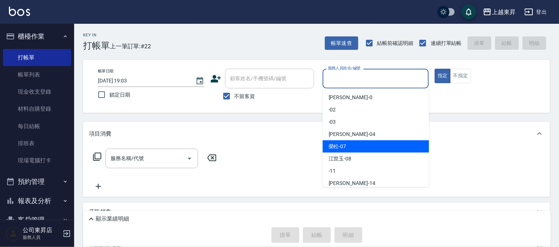
click at [355, 153] on div "[PERSON_NAME]-08" at bounding box center [376, 159] width 107 height 12
type input "江世玉-08"
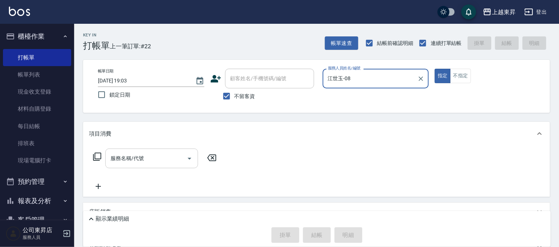
click at [152, 159] on input "服務名稱/代號" at bounding box center [146, 158] width 75 height 13
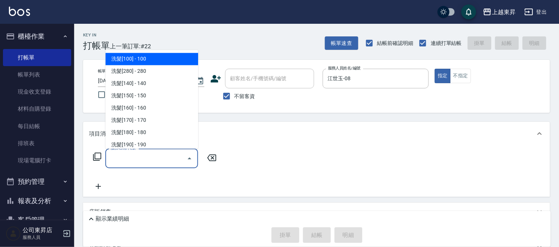
click at [143, 61] on span "洗髮[100] - 100" at bounding box center [151, 59] width 93 height 12
type input "洗髮[100](201)"
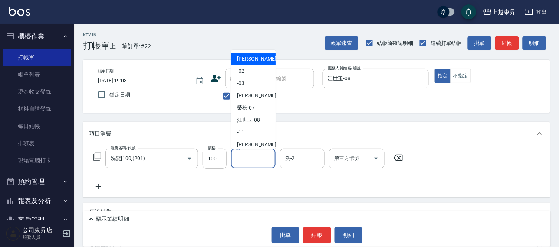
drag, startPoint x: 262, startPoint y: 161, endPoint x: 264, endPoint y: 158, distance: 4.0
click at [262, 161] on input "洗-1" at bounding box center [254, 158] width 38 height 13
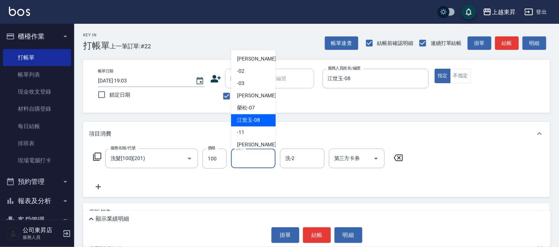
click at [252, 117] on span "[PERSON_NAME]-08" at bounding box center [248, 121] width 23 height 8
type input "江世玉-08"
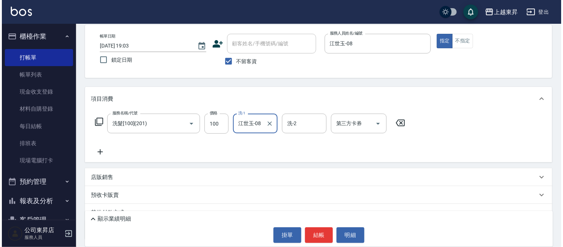
scroll to position [68, 0]
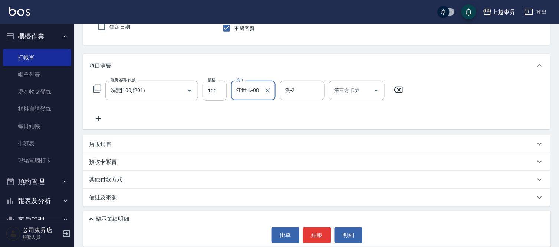
click at [94, 120] on icon at bounding box center [98, 118] width 19 height 9
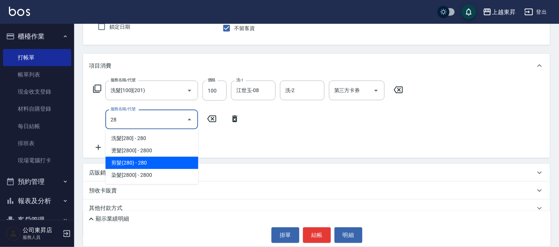
click at [134, 162] on span "剪髮(280) - 280" at bounding box center [151, 163] width 93 height 12
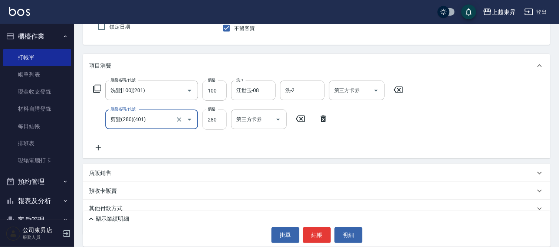
type input "剪髮(280)(401)"
click at [219, 124] on input "280" at bounding box center [215, 120] width 24 height 20
type input "200"
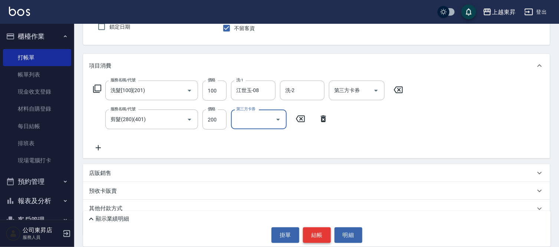
click at [320, 228] on button "結帳" at bounding box center [317, 235] width 28 height 16
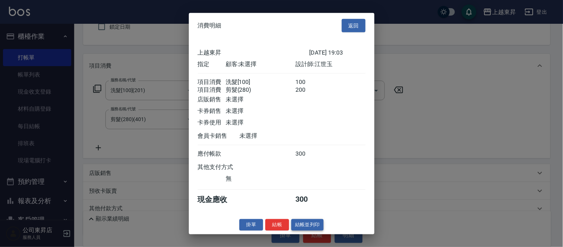
click at [303, 229] on button "結帳並列印" at bounding box center [307, 225] width 32 height 12
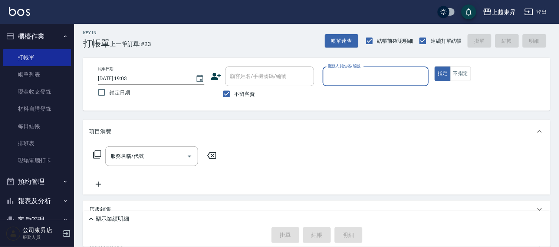
scroll to position [0, 0]
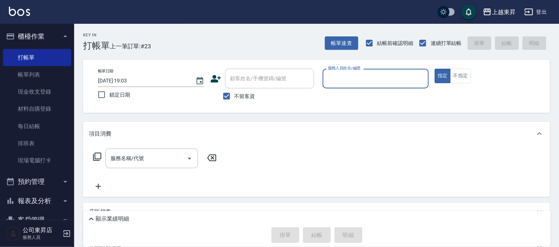
drag, startPoint x: 225, startPoint y: 95, endPoint x: 237, endPoint y: 88, distance: 13.5
click at [225, 95] on input "不留客資" at bounding box center [227, 96] width 16 height 16
checkbox input "false"
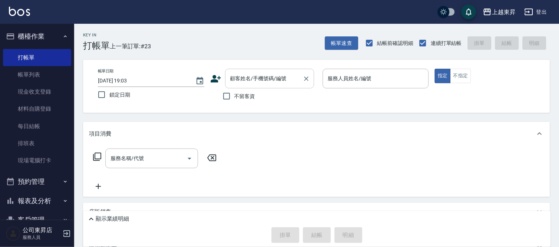
click at [244, 79] on div "顧客姓名/手機號碼/編號 顧客姓名/手機號碼/編號" at bounding box center [269, 79] width 89 height 20
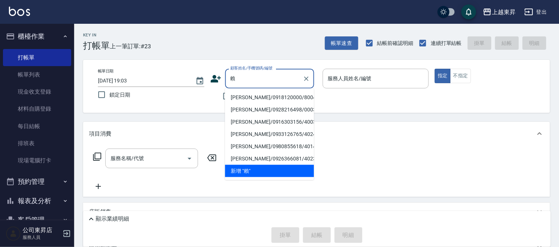
drag, startPoint x: 247, startPoint y: 97, endPoint x: 249, endPoint y: 92, distance: 5.8
click at [247, 97] on li "[PERSON_NAME]/0918120000/80043" at bounding box center [269, 97] width 89 height 12
type input "[PERSON_NAME]/0918120000/80043"
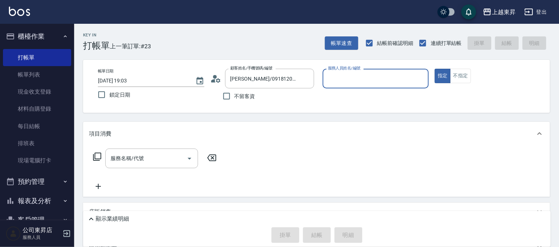
type input "江世玉-08"
click at [158, 159] on input "服務名稱/代號" at bounding box center [146, 158] width 75 height 13
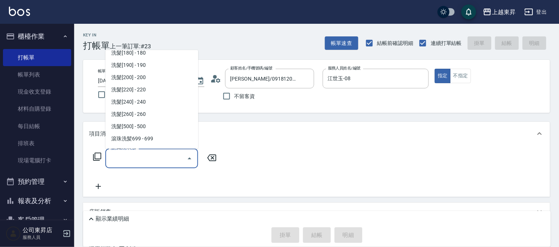
scroll to position [82, 0]
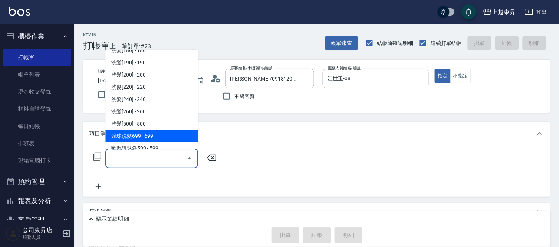
click at [146, 138] on span "滾珠洗髪699 - 699" at bounding box center [151, 136] width 93 height 12
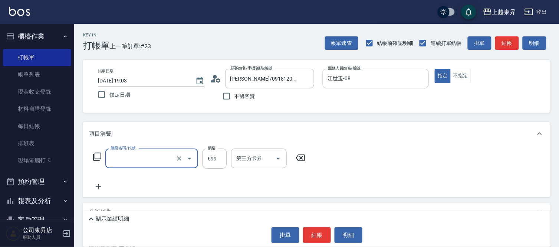
type input "滾珠洗髪699(214)"
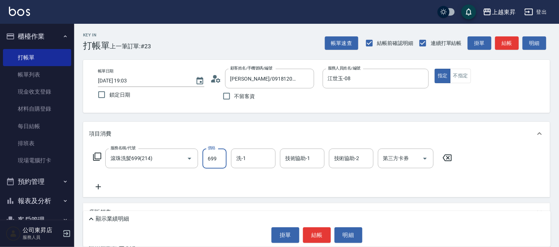
click at [213, 158] on input "699" at bounding box center [215, 158] width 24 height 20
type input "700"
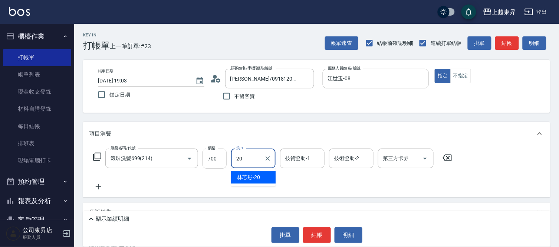
type input "林芯彤-20"
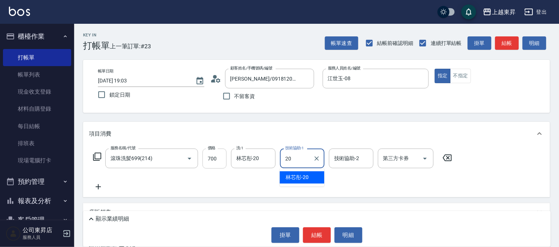
type input "林芯彤-20"
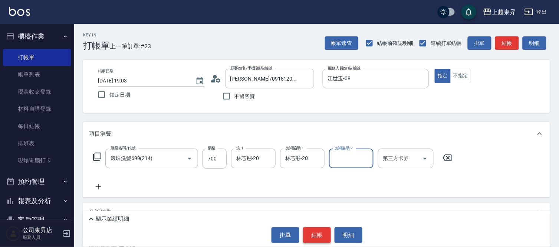
click at [321, 240] on button "結帳" at bounding box center [317, 235] width 28 height 16
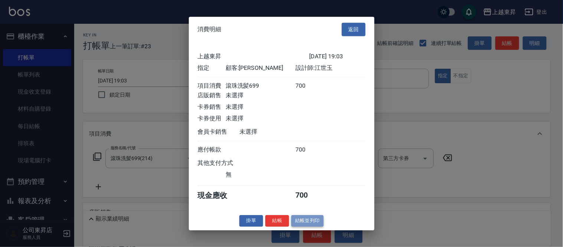
click at [309, 221] on button "結帳並列印" at bounding box center [307, 221] width 32 height 12
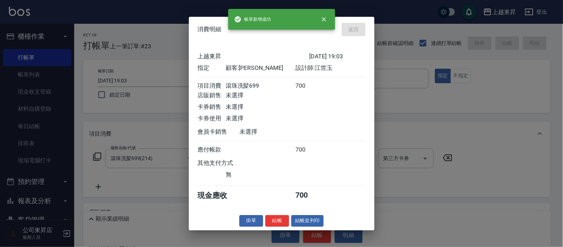
type input "[DATE] 19:04"
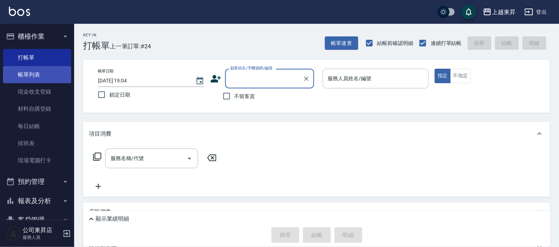
click at [23, 77] on link "帳單列表" at bounding box center [37, 74] width 68 height 17
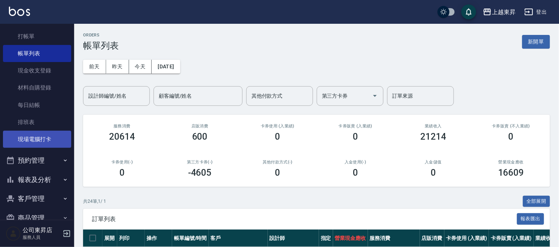
scroll to position [37, 0]
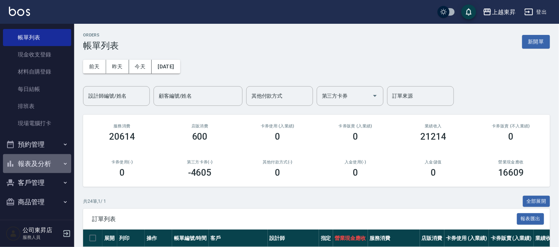
click at [40, 163] on button "報表及分析" at bounding box center [37, 163] width 68 height 19
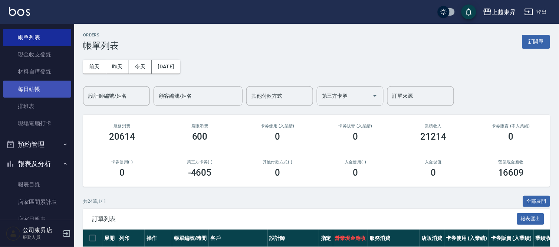
scroll to position [120, 0]
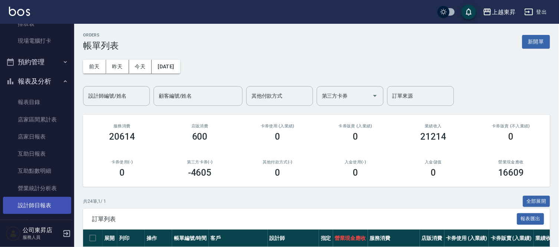
click at [38, 205] on link "設計師日報表" at bounding box center [37, 205] width 68 height 17
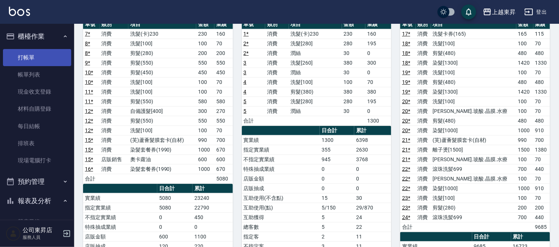
click at [22, 55] on link "打帳單" at bounding box center [37, 57] width 68 height 17
